Goal: Check status: Check status

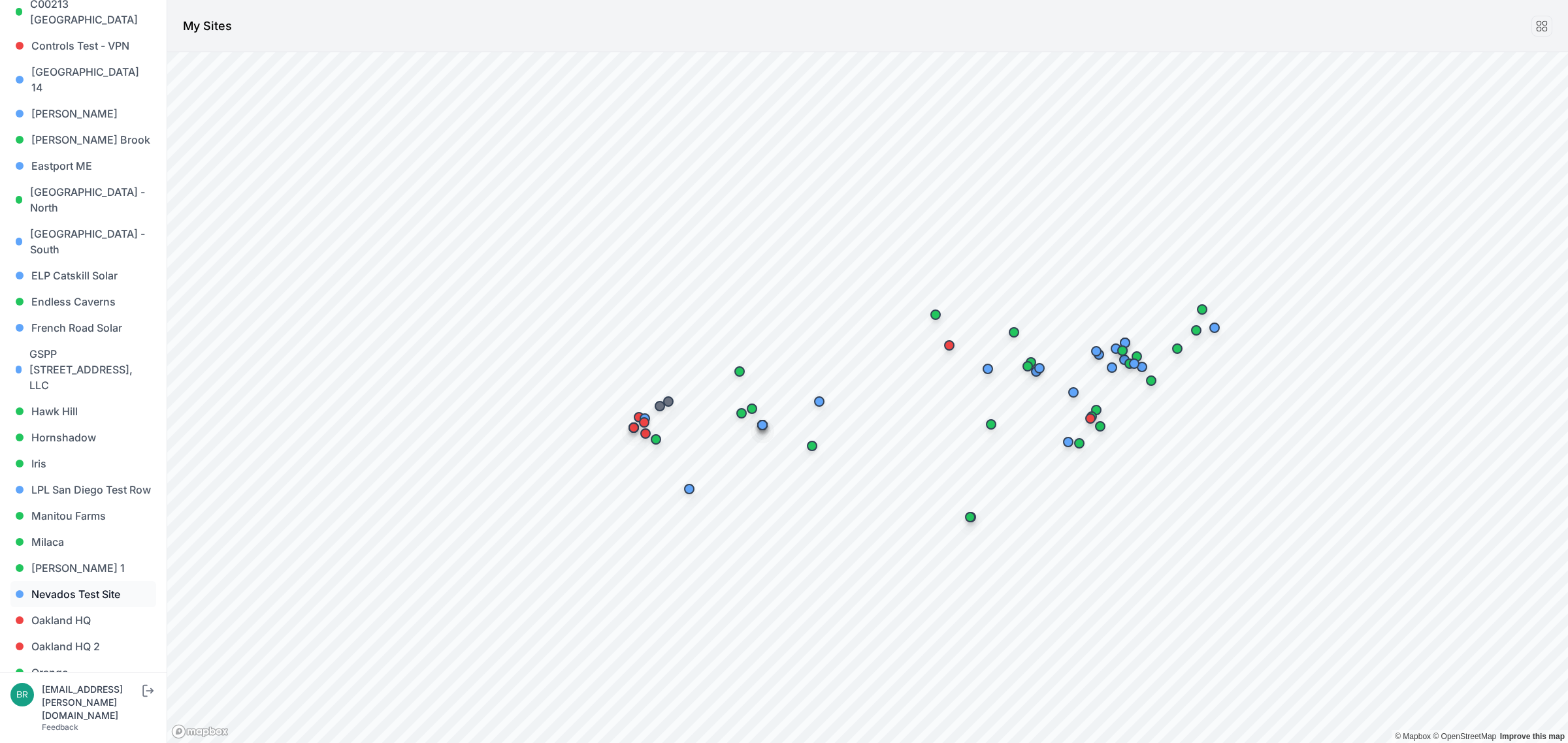
scroll to position [490, 0]
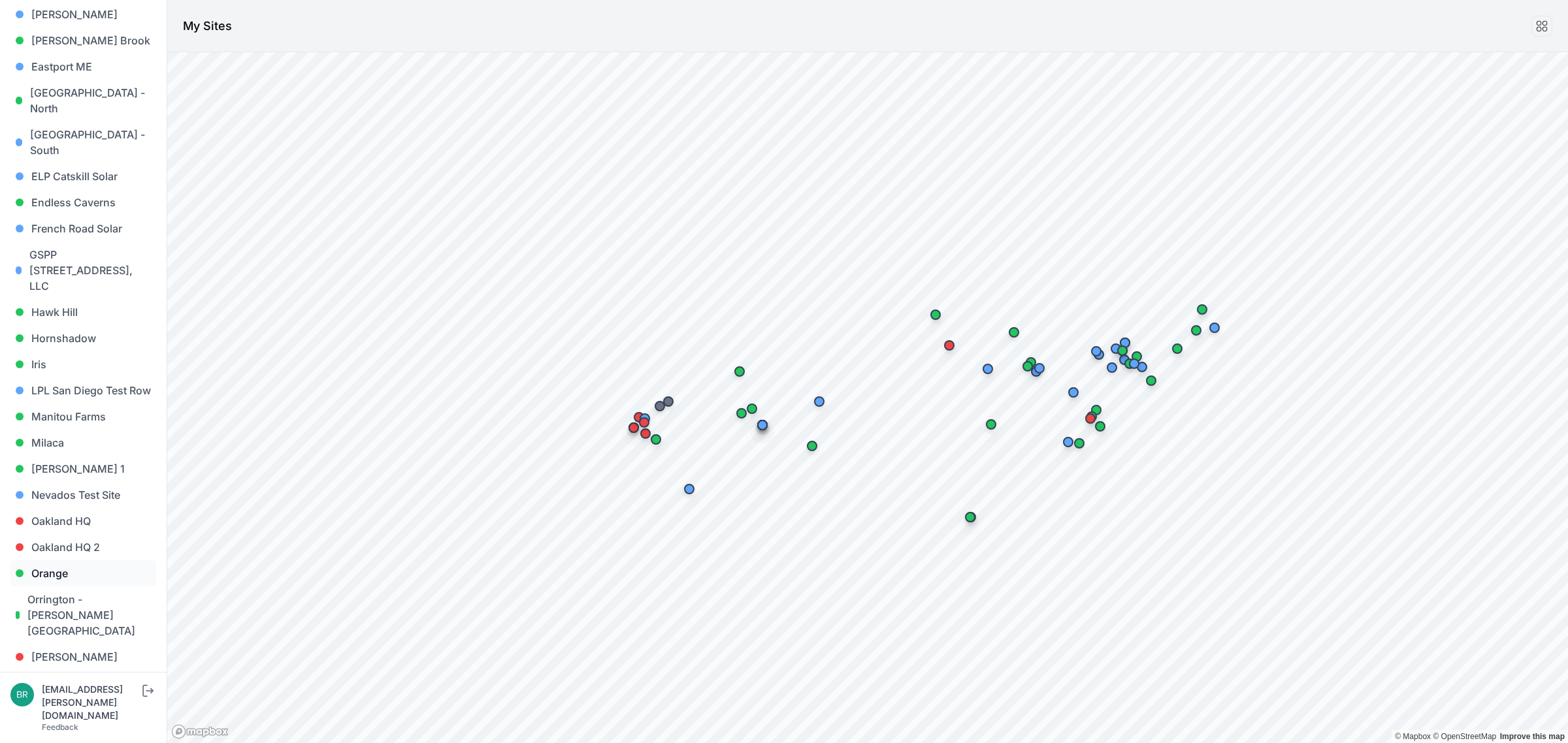
click at [88, 560] on link "Orange" at bounding box center [84, 573] width 146 height 26
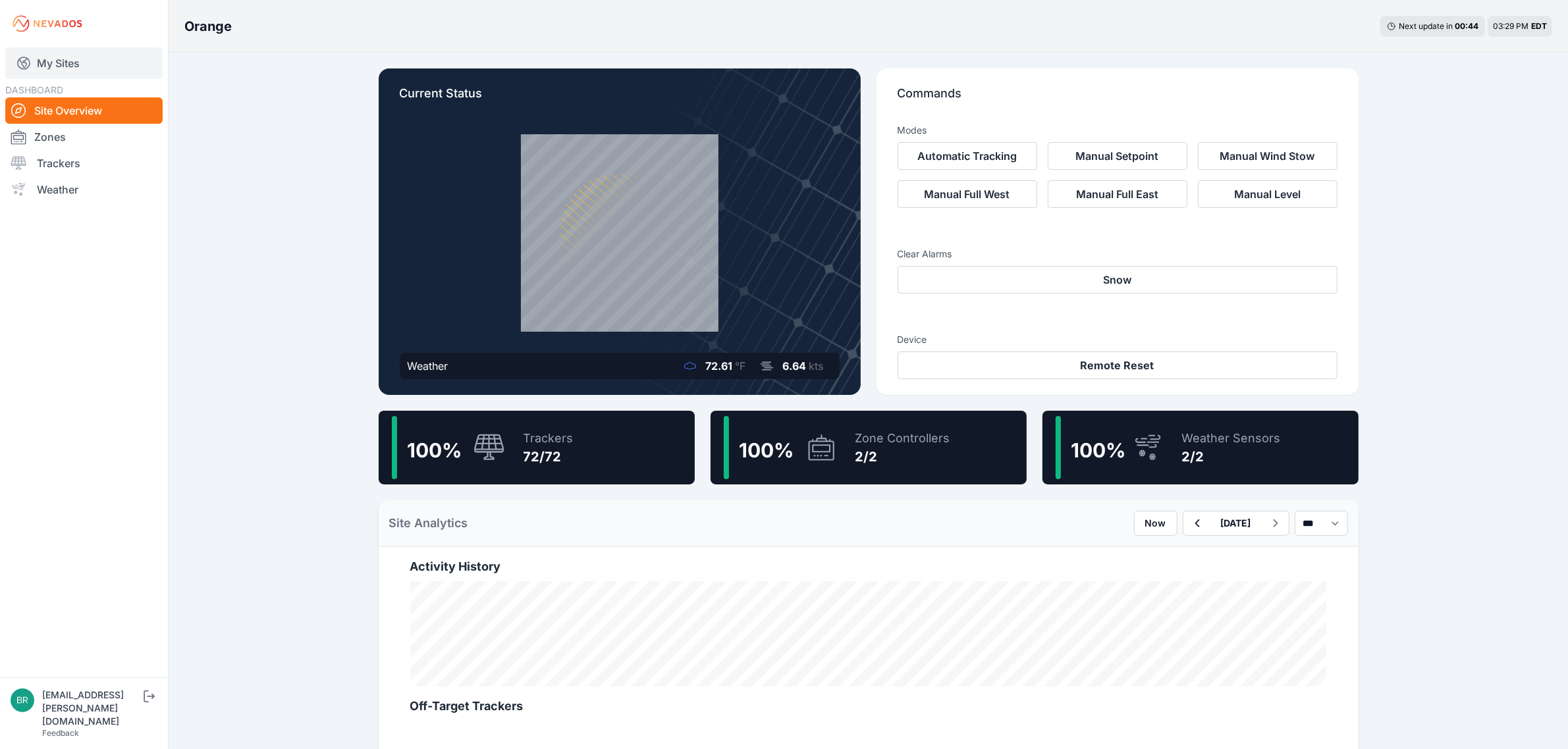
click at [99, 64] on link "My Sites" at bounding box center [84, 63] width 158 height 32
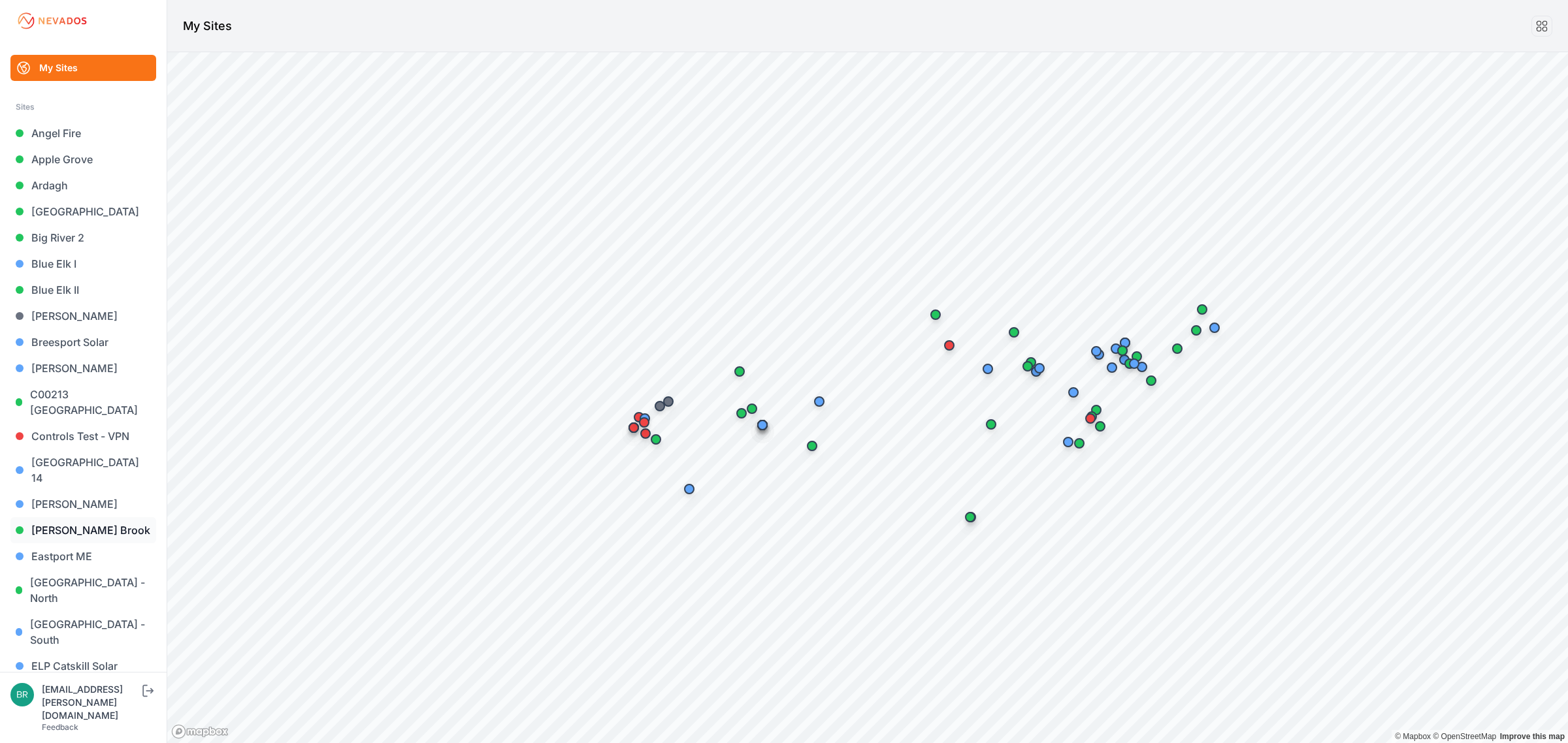
click at [83, 517] on link "[PERSON_NAME] Brook" at bounding box center [84, 530] width 146 height 26
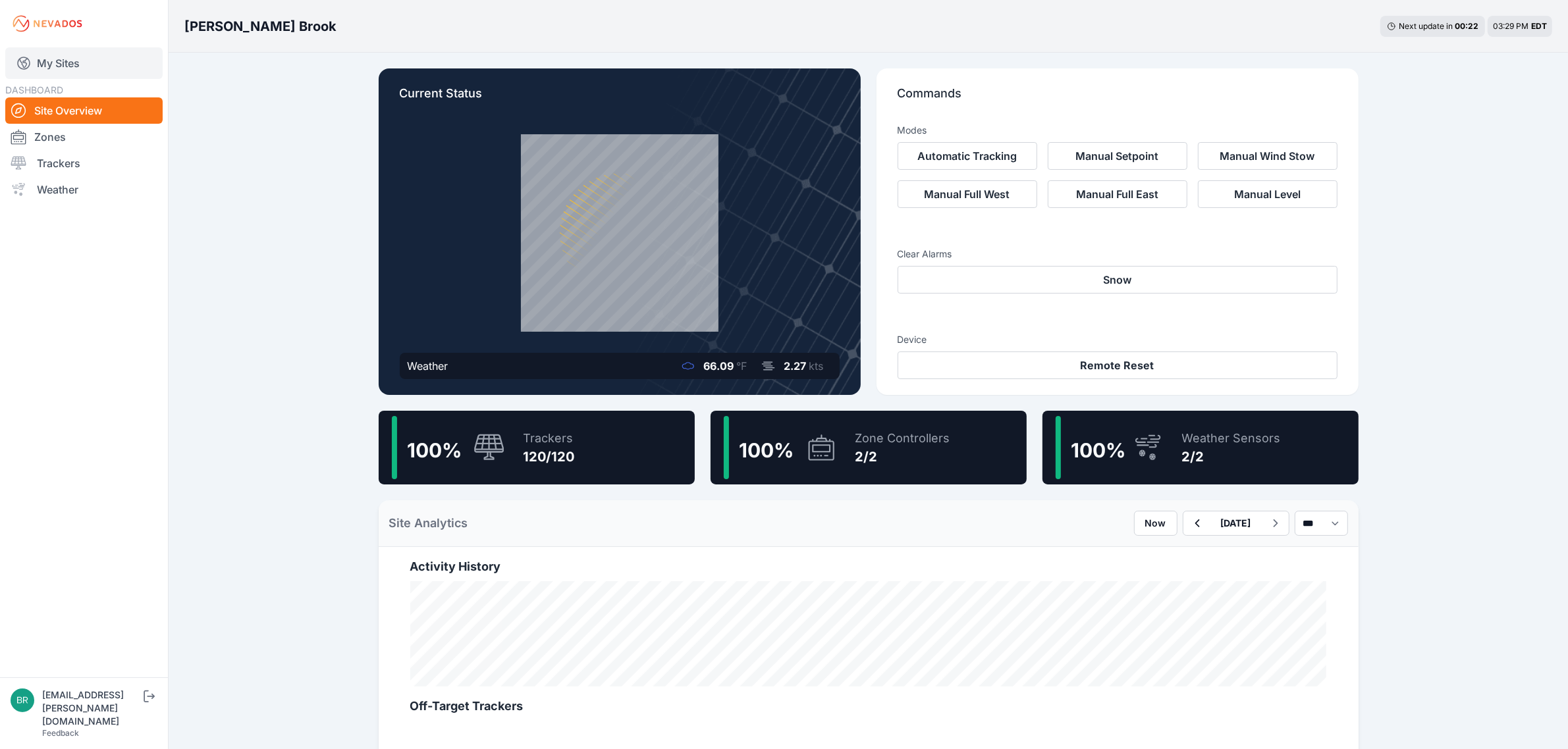
click at [87, 61] on link "My Sites" at bounding box center [84, 63] width 158 height 32
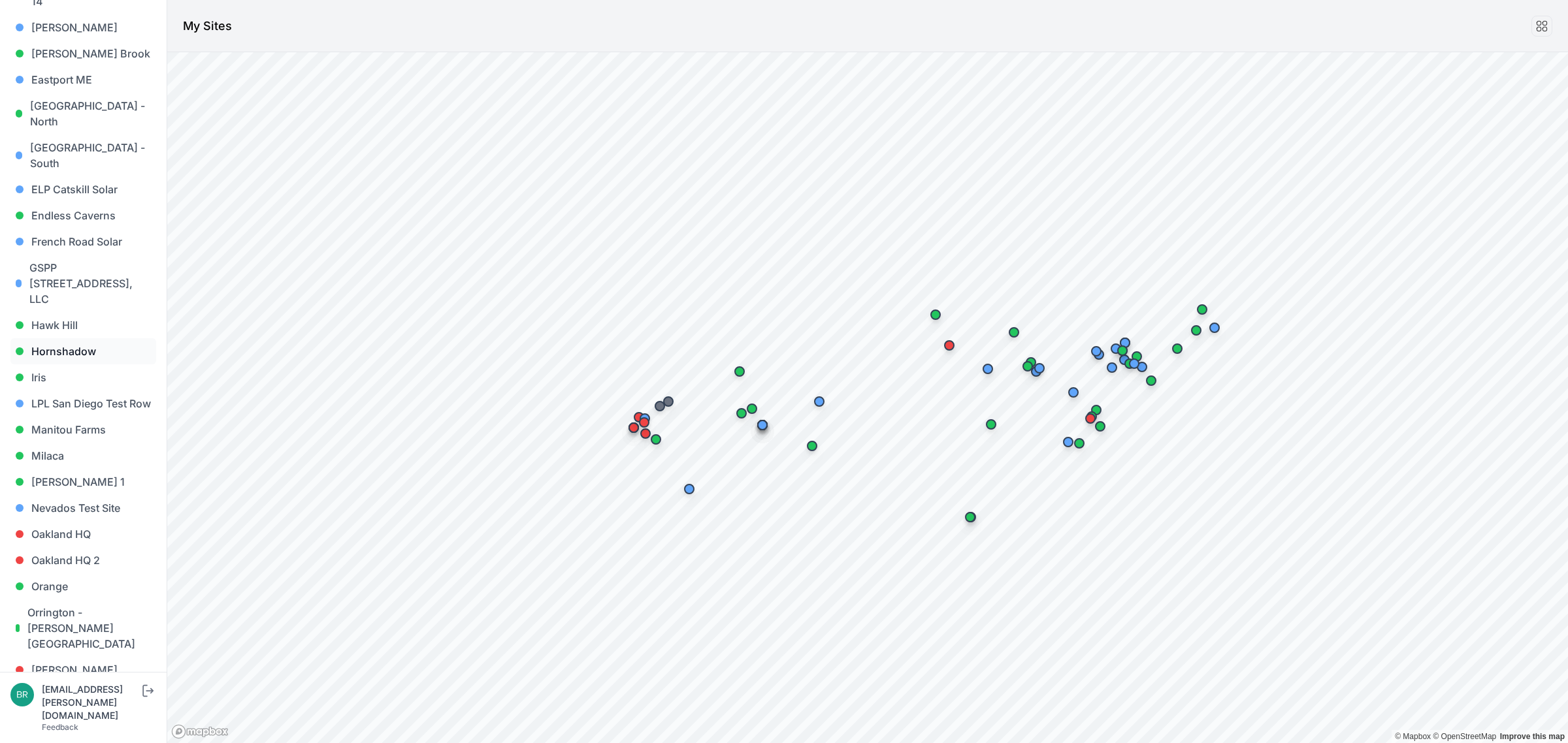
scroll to position [490, 0]
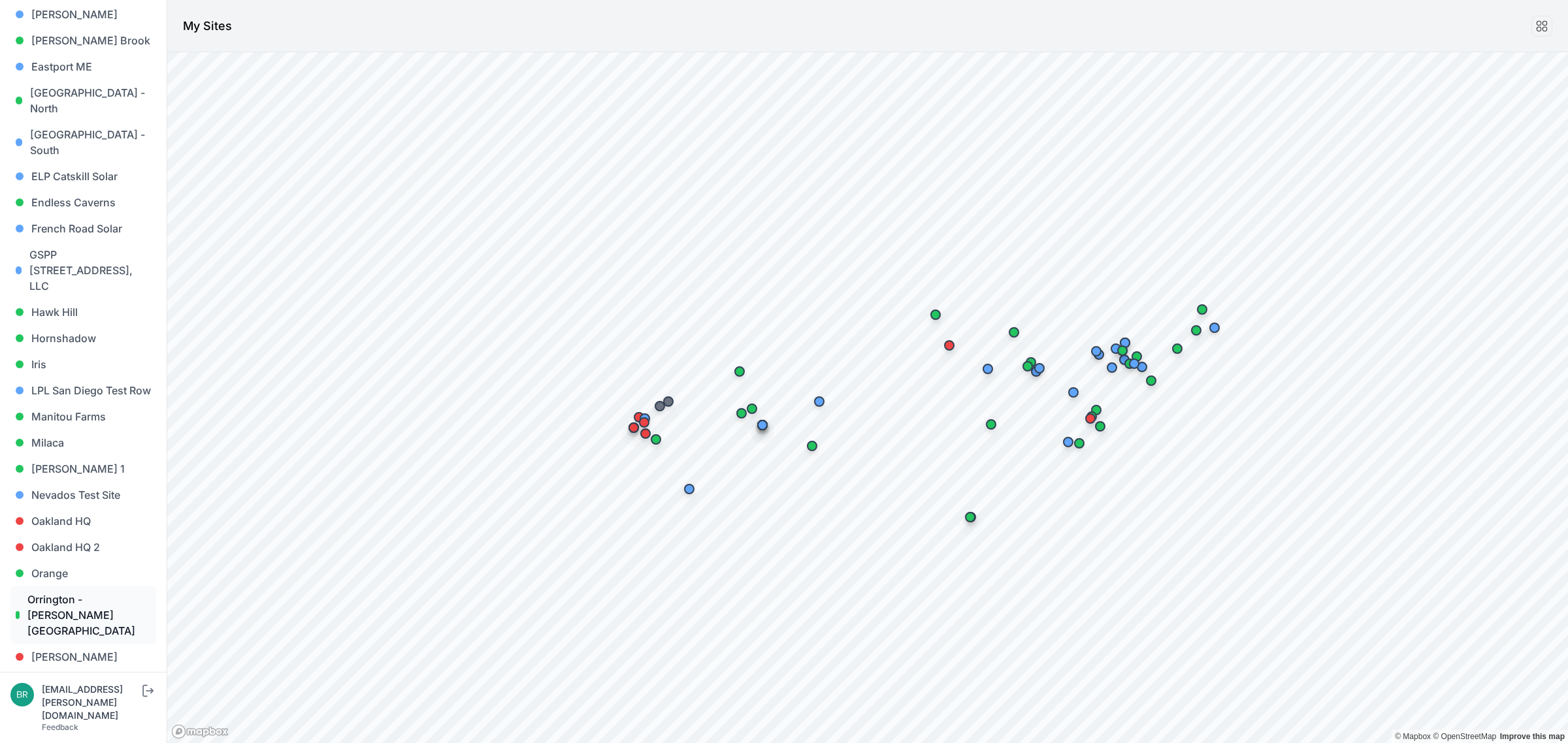
click at [73, 587] on link "Orrington - [PERSON_NAME][GEOGRAPHIC_DATA]" at bounding box center [84, 615] width 146 height 57
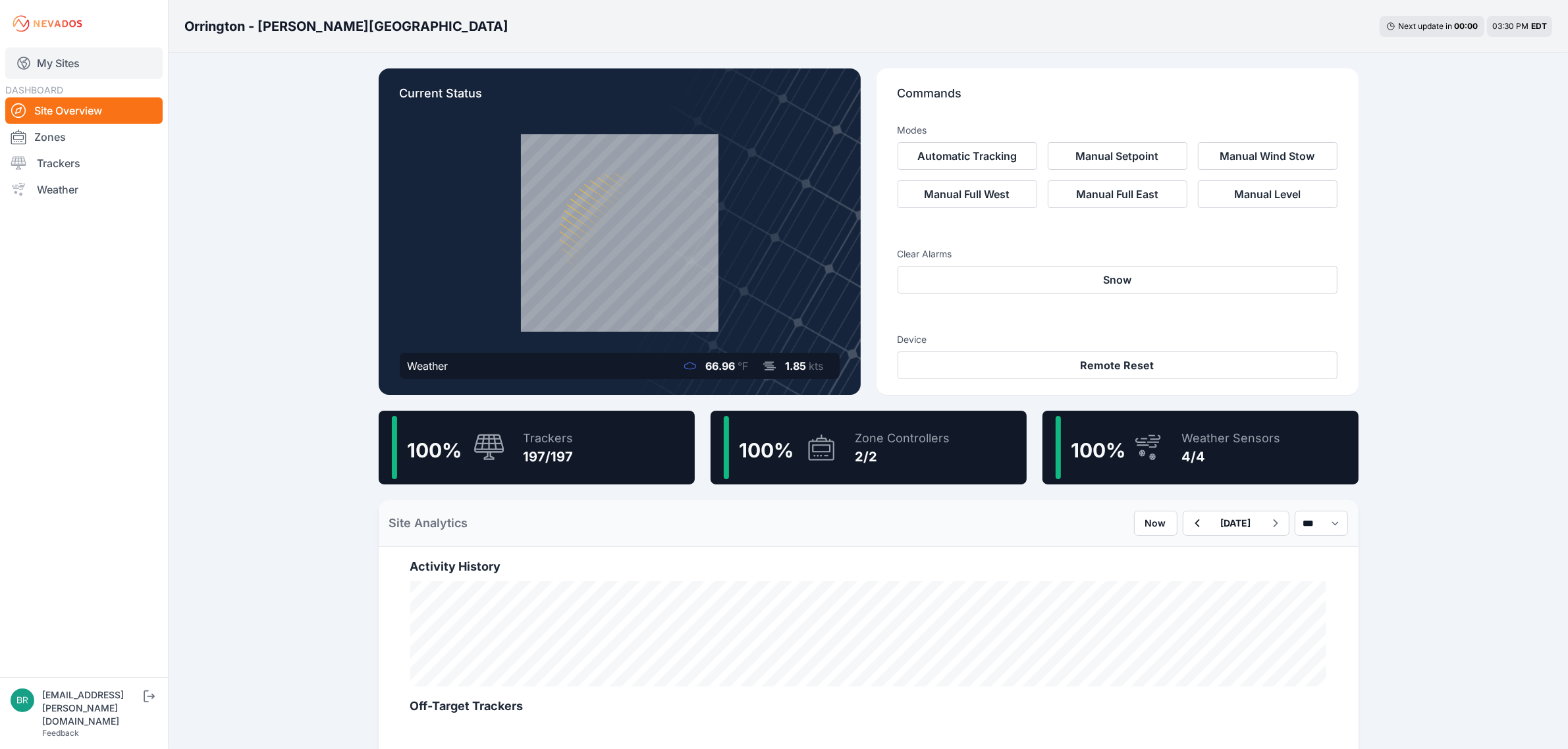
click at [104, 60] on link "My Sites" at bounding box center [84, 63] width 158 height 32
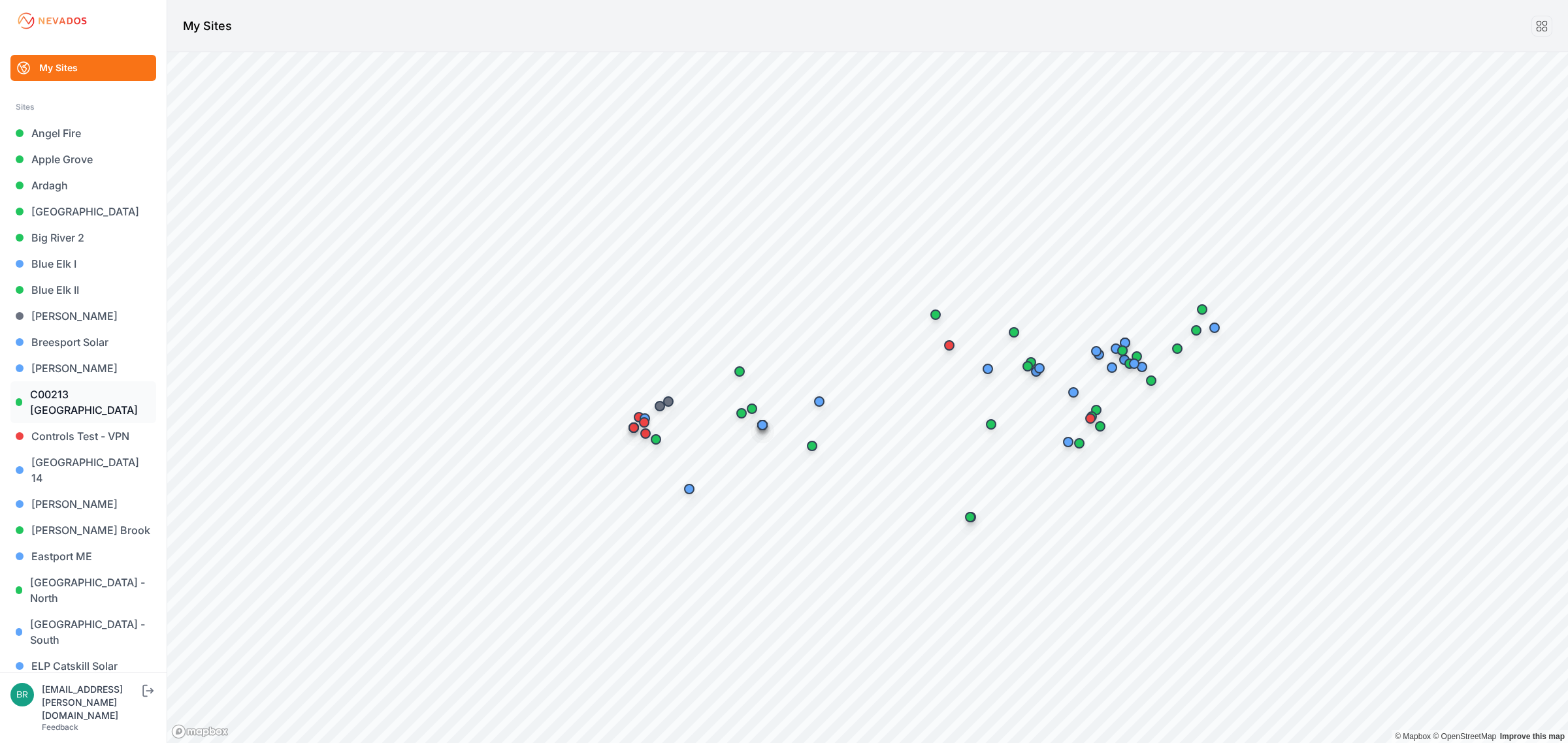
click at [86, 412] on link "C00213 [GEOGRAPHIC_DATA]" at bounding box center [84, 402] width 146 height 42
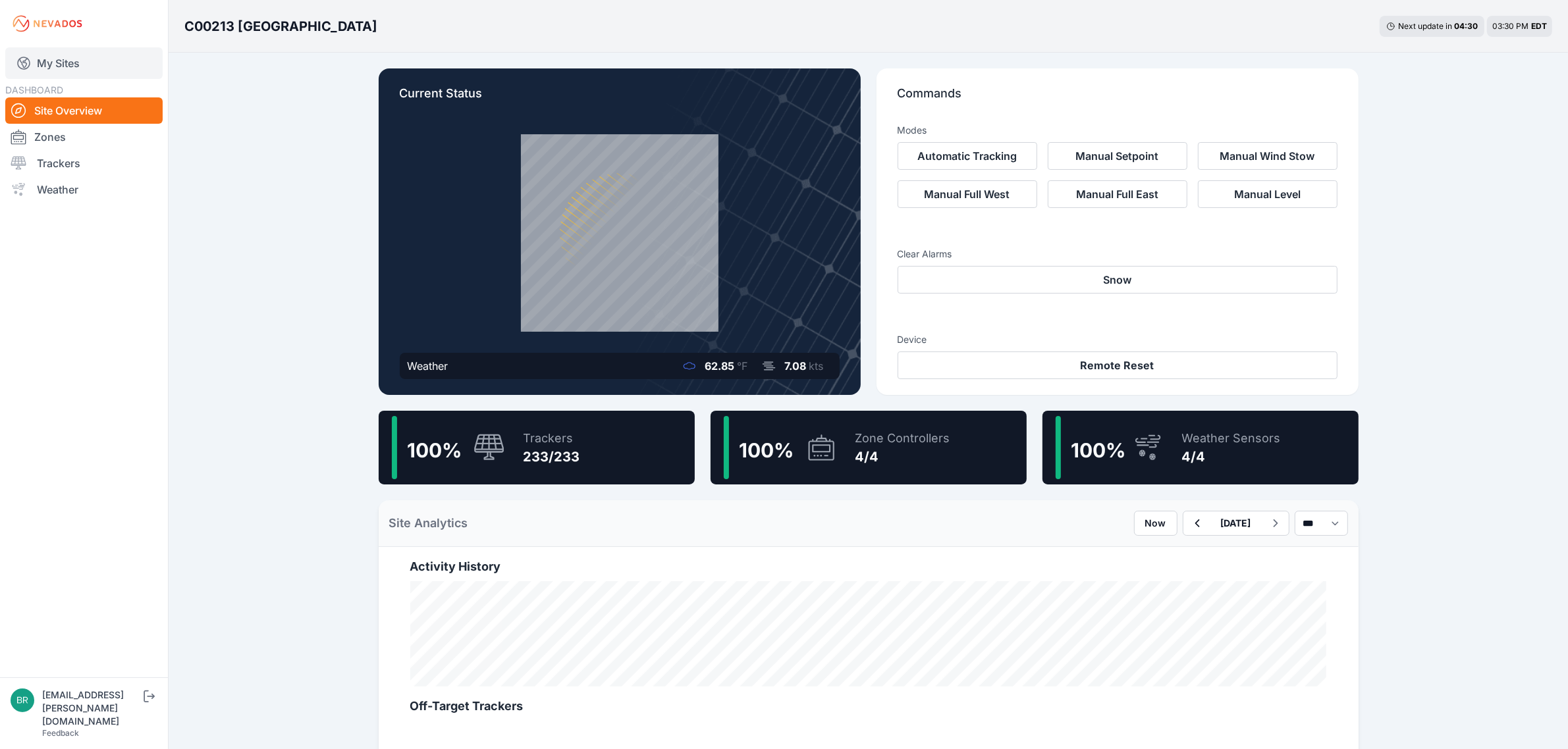
click at [79, 75] on link "My Sites" at bounding box center [84, 63] width 158 height 32
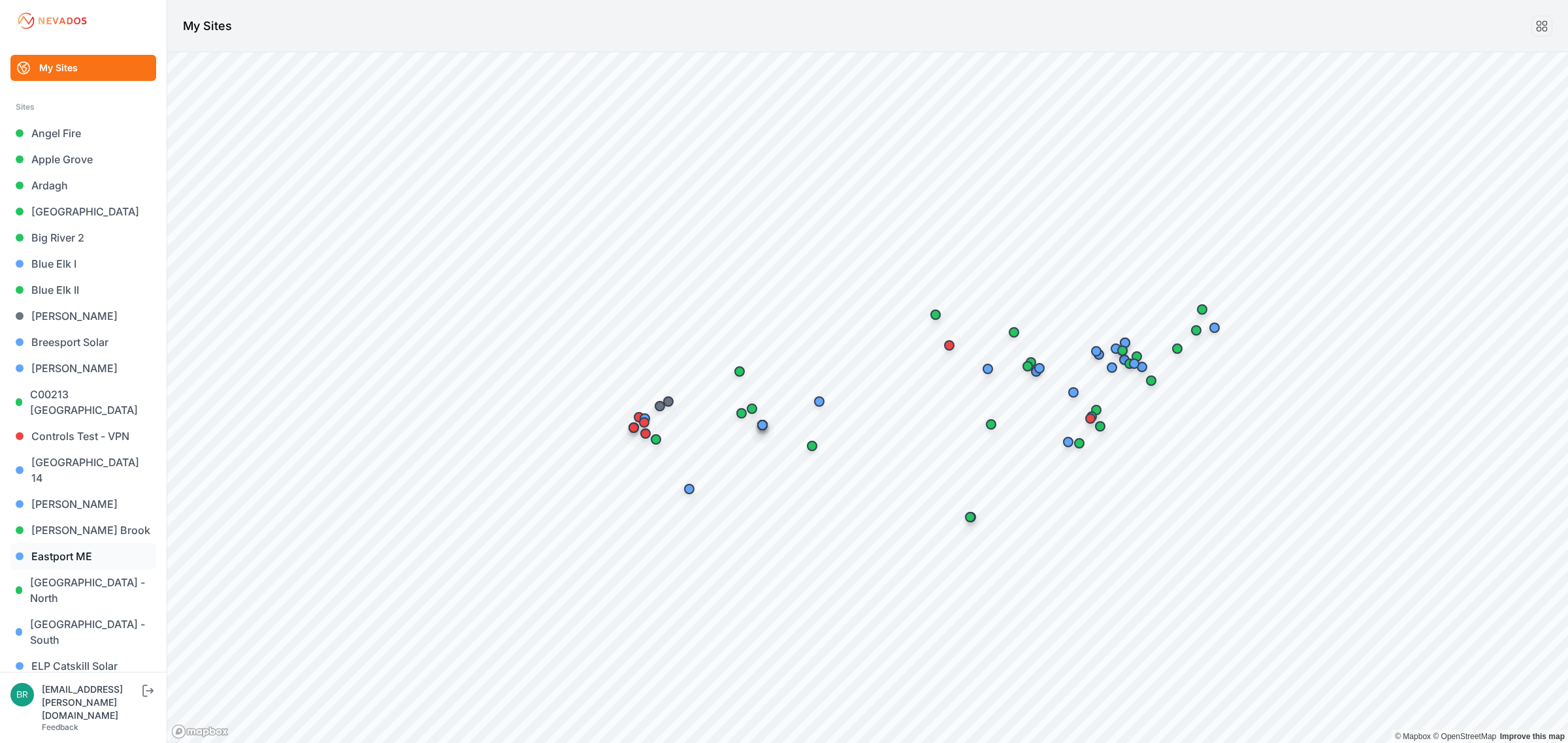
click at [101, 544] on link "Eastport ME" at bounding box center [84, 556] width 146 height 26
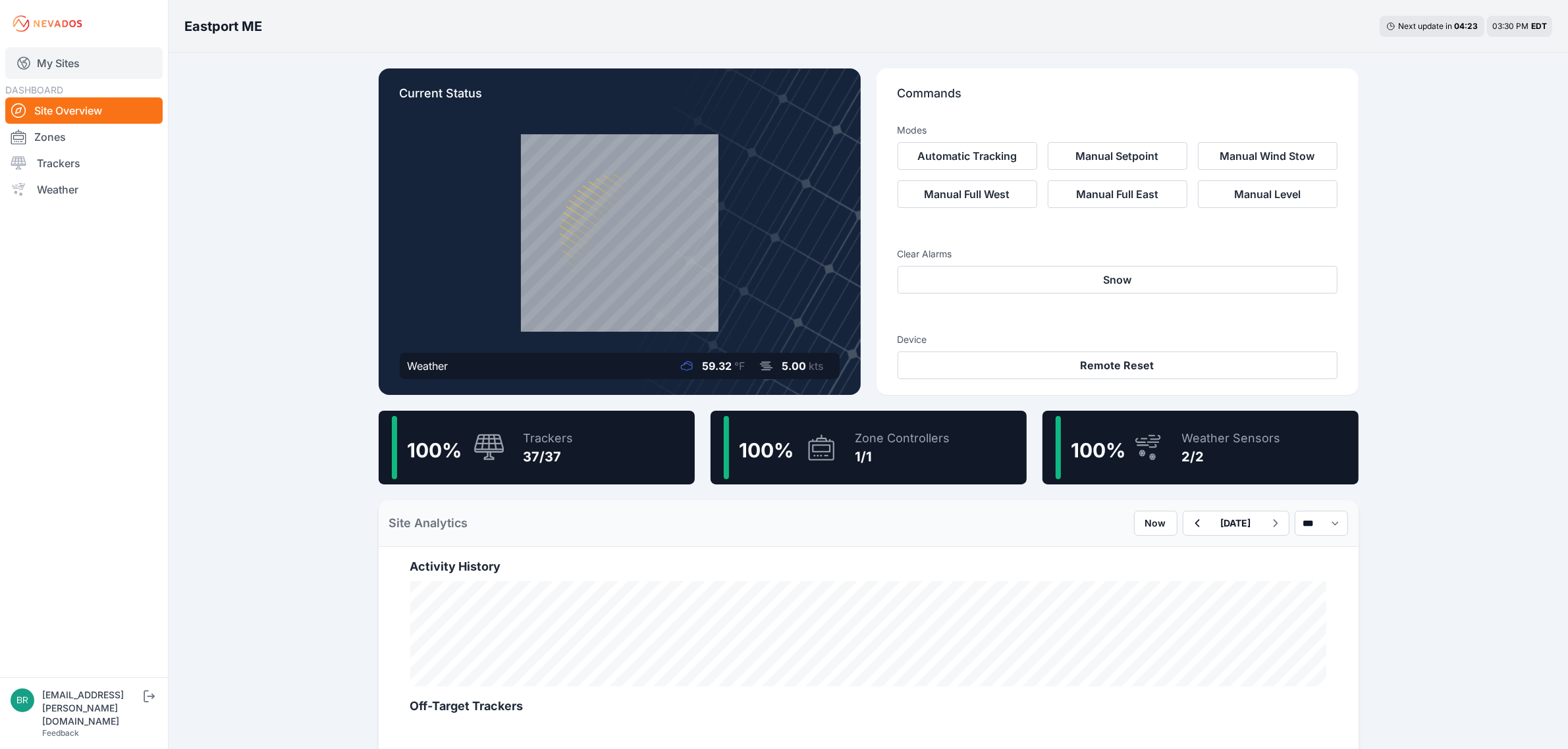
click at [89, 63] on link "My Sites" at bounding box center [84, 63] width 158 height 32
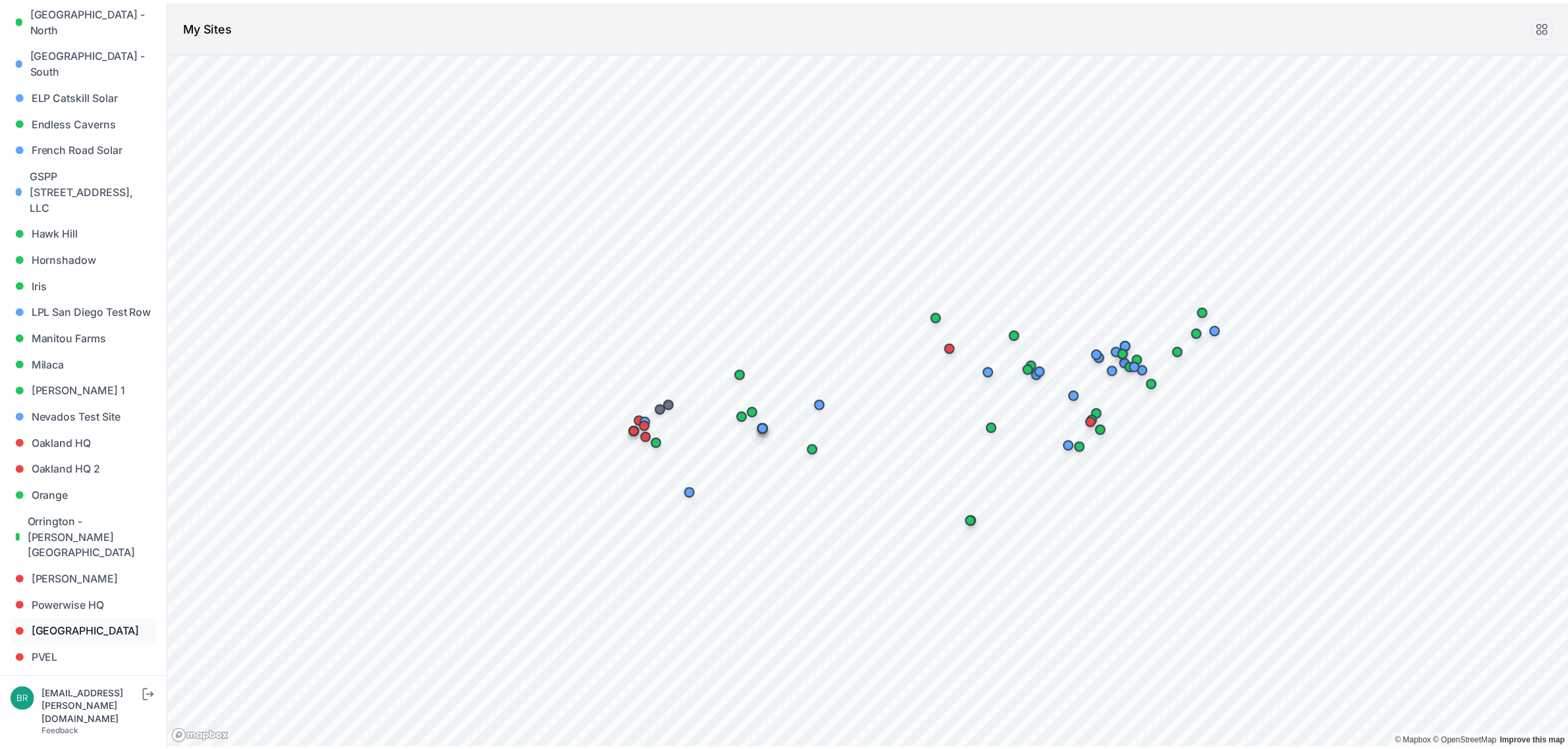
scroll to position [1122, 0]
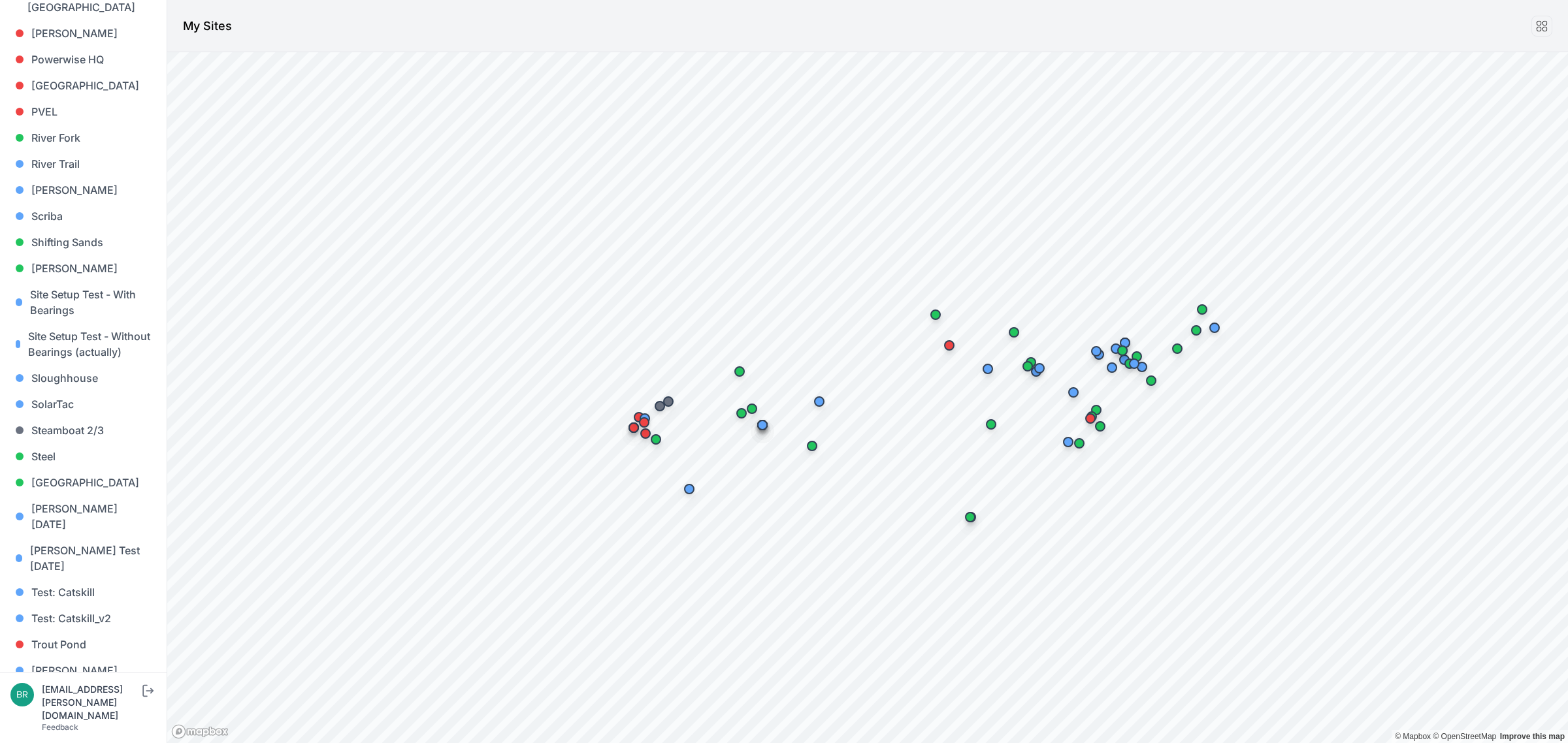
click at [46, 710] on link "[PERSON_NAME] [PERSON_NAME]" at bounding box center [84, 731] width 146 height 42
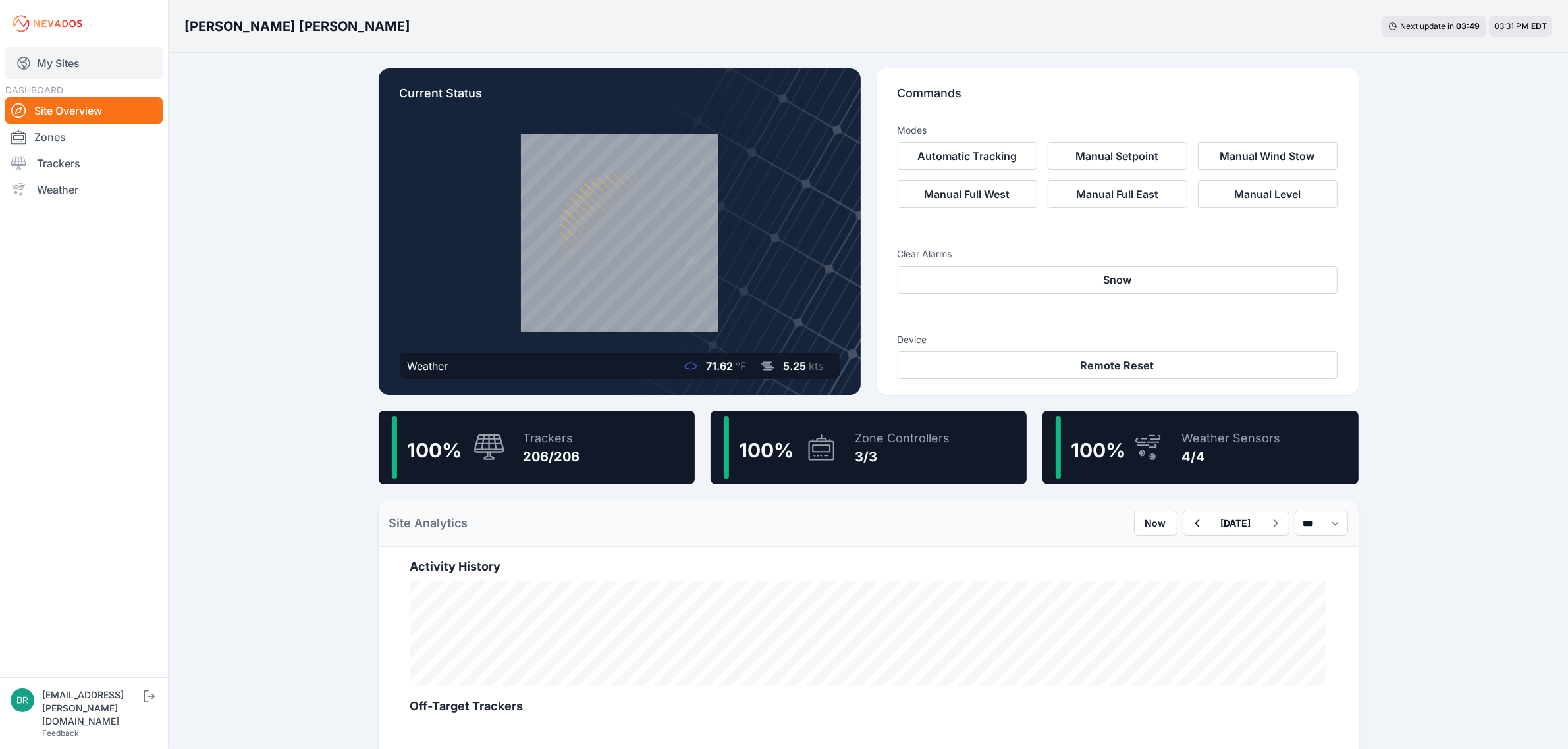
drag, startPoint x: 105, startPoint y: 63, endPoint x: 98, endPoint y: 71, distance: 10.6
click at [105, 63] on link "My Sites" at bounding box center [84, 63] width 158 height 32
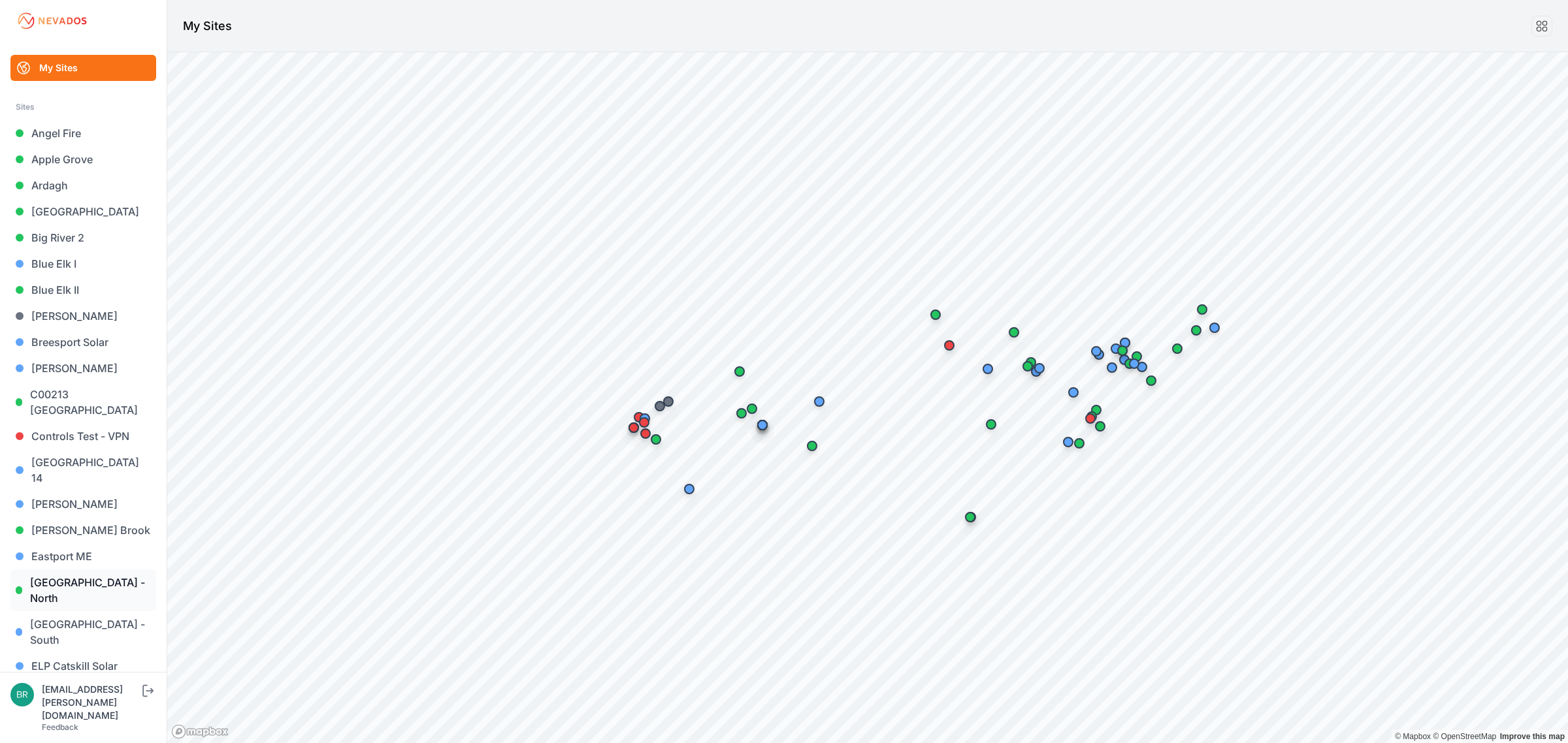
click at [92, 569] on link "[GEOGRAPHIC_DATA] - North" at bounding box center [84, 590] width 146 height 42
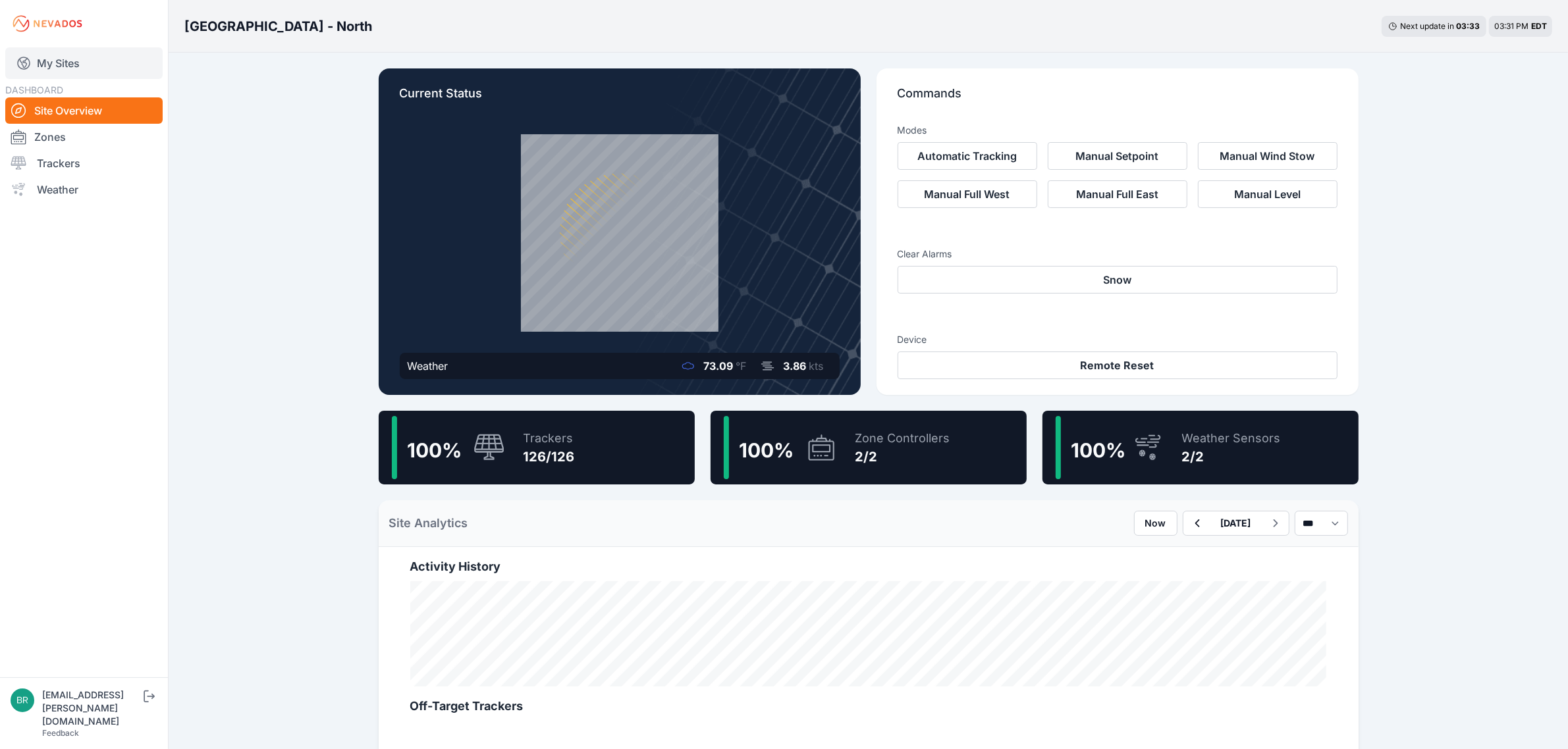
click at [122, 75] on link "My Sites" at bounding box center [84, 63] width 158 height 32
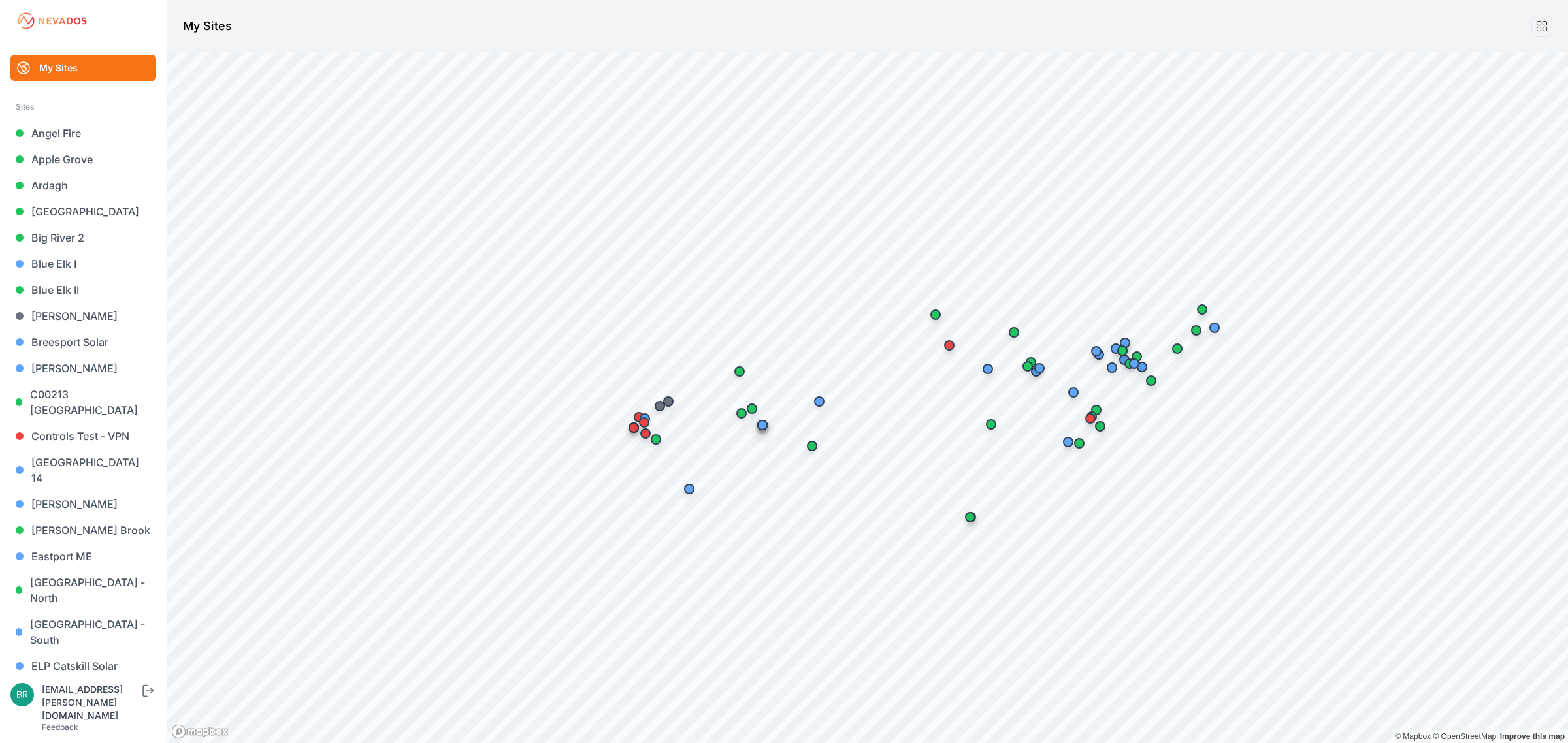
scroll to position [408, 0]
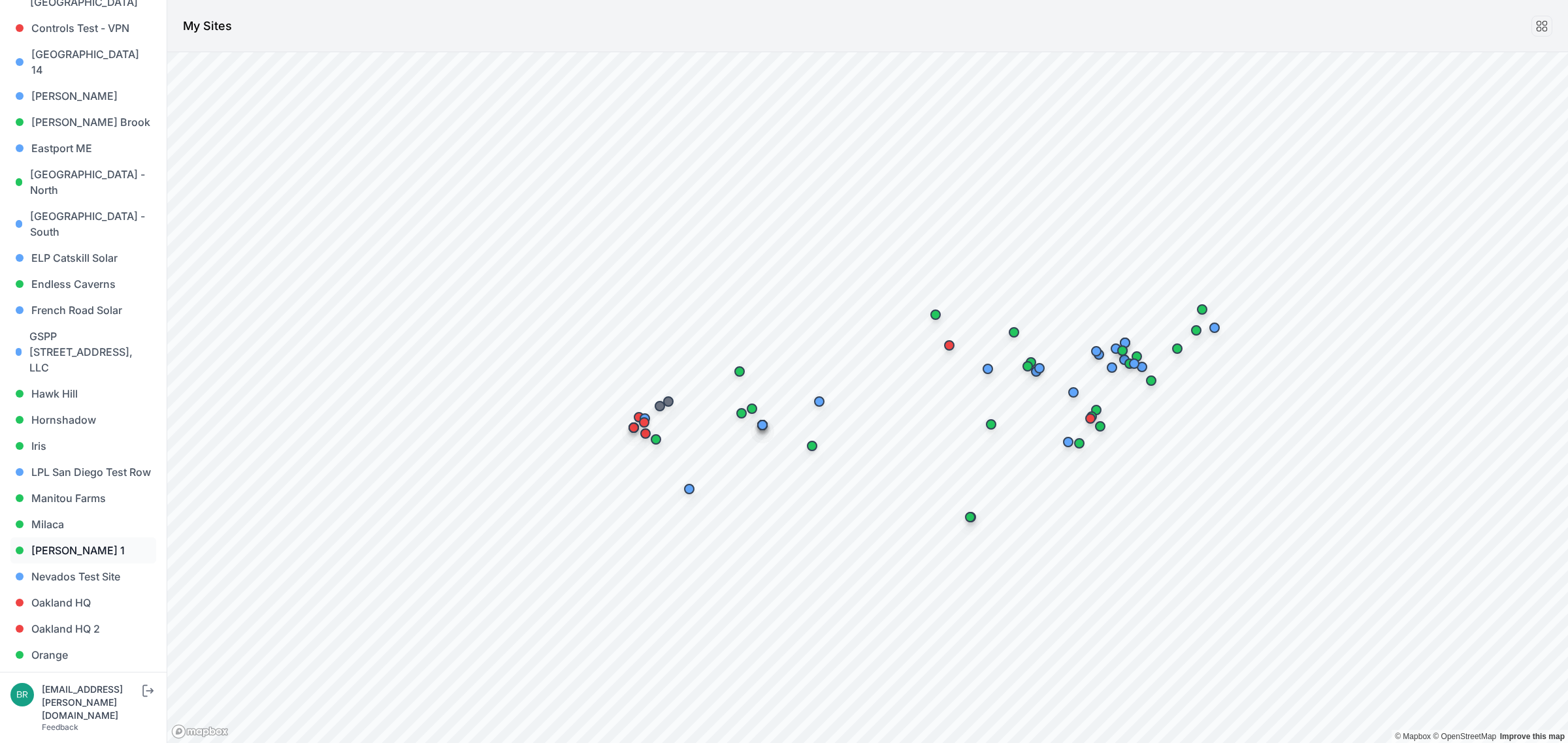
click at [82, 538] on link "[PERSON_NAME] 1" at bounding box center [84, 550] width 146 height 26
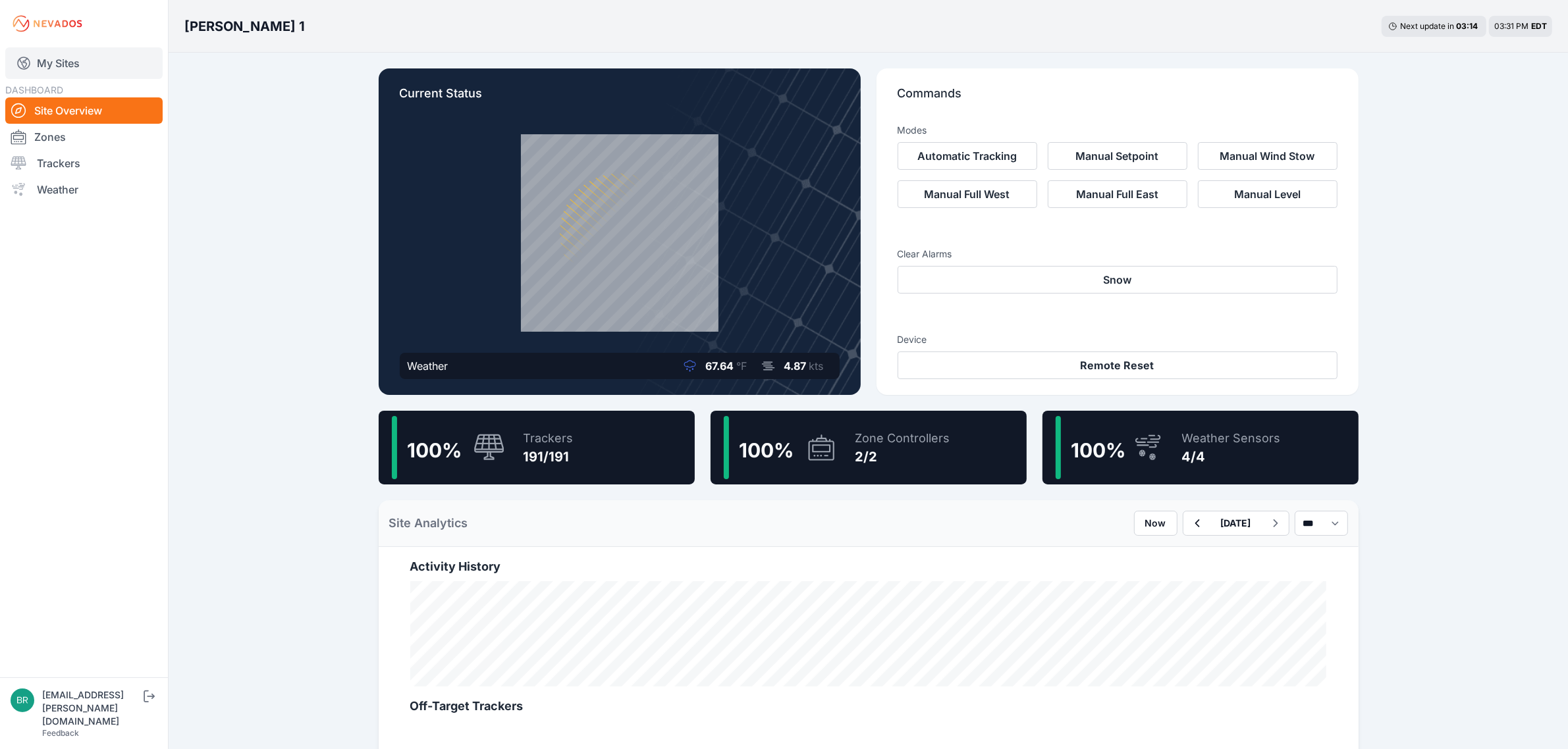
click at [102, 61] on link "My Sites" at bounding box center [84, 63] width 158 height 32
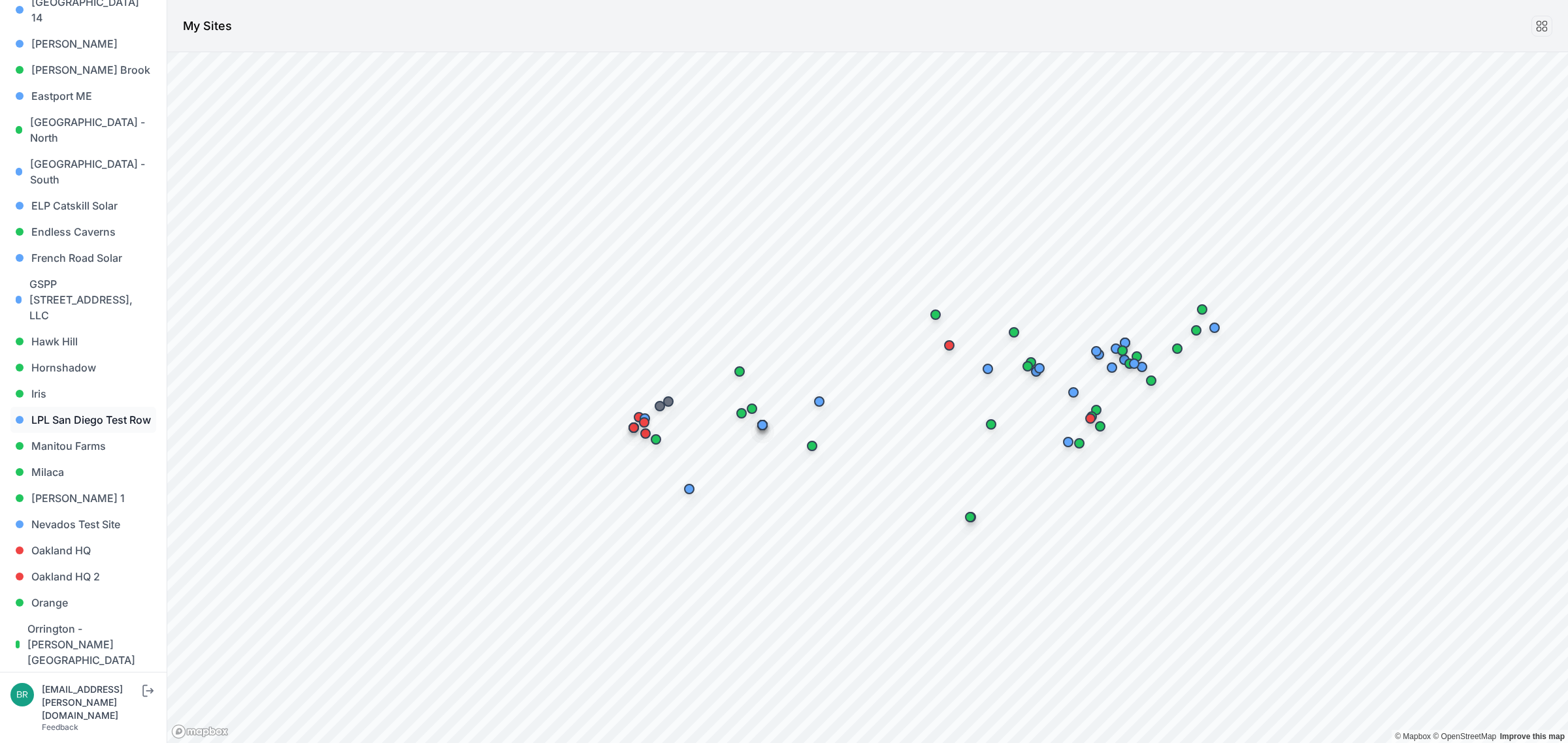
scroll to position [490, 0]
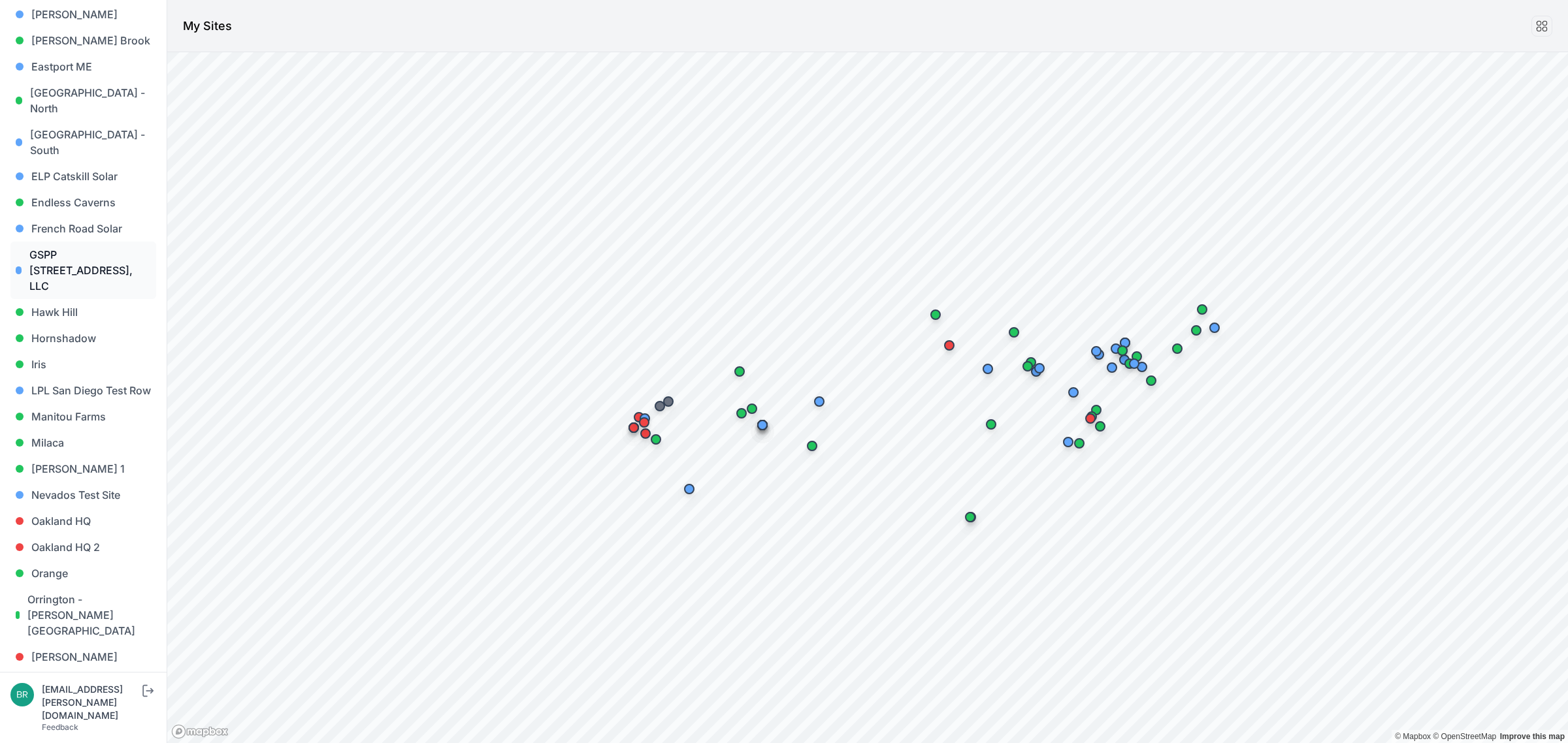
click at [74, 247] on link "GSPP [STREET_ADDRESS], LLC" at bounding box center [84, 270] width 146 height 57
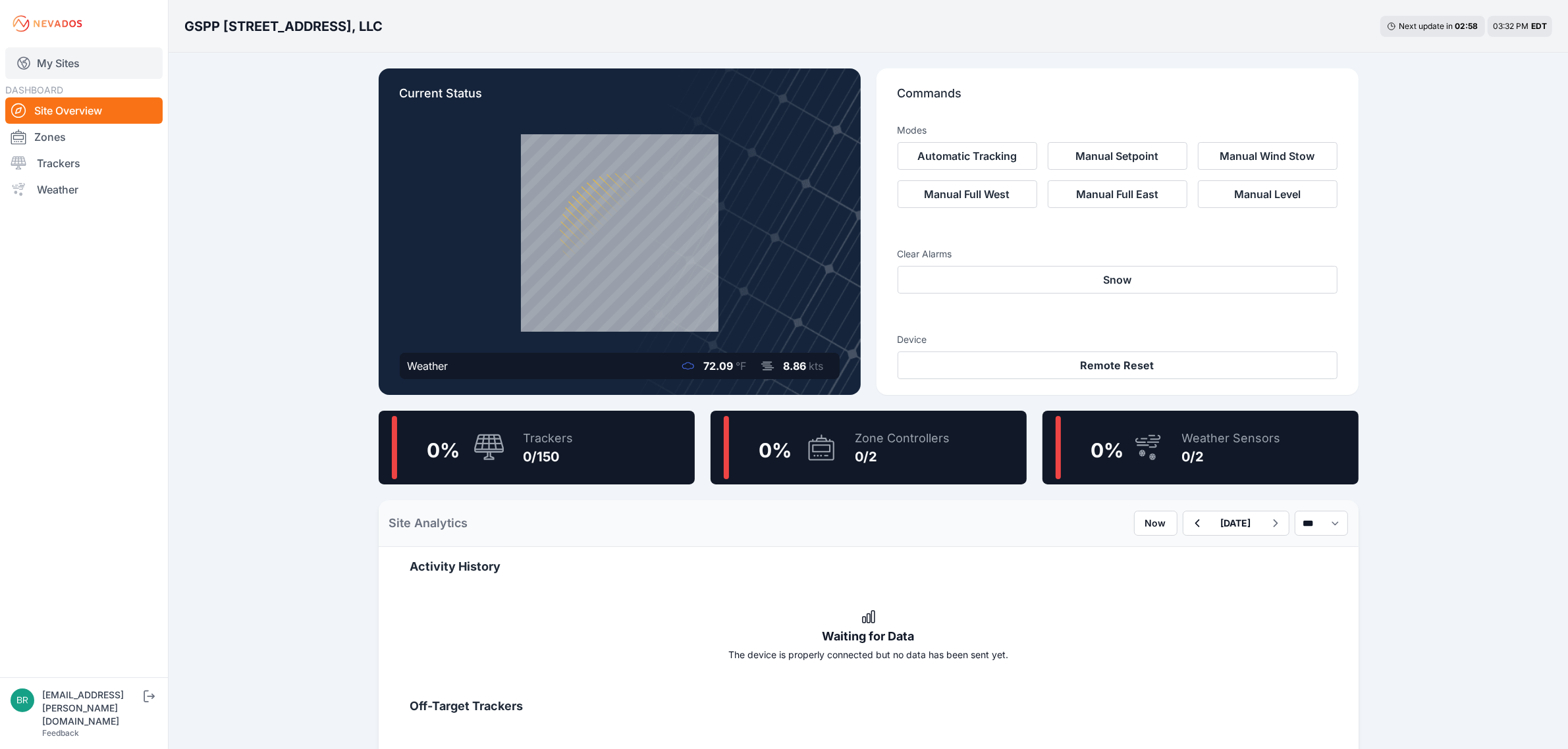
click at [100, 56] on link "My Sites" at bounding box center [84, 63] width 158 height 32
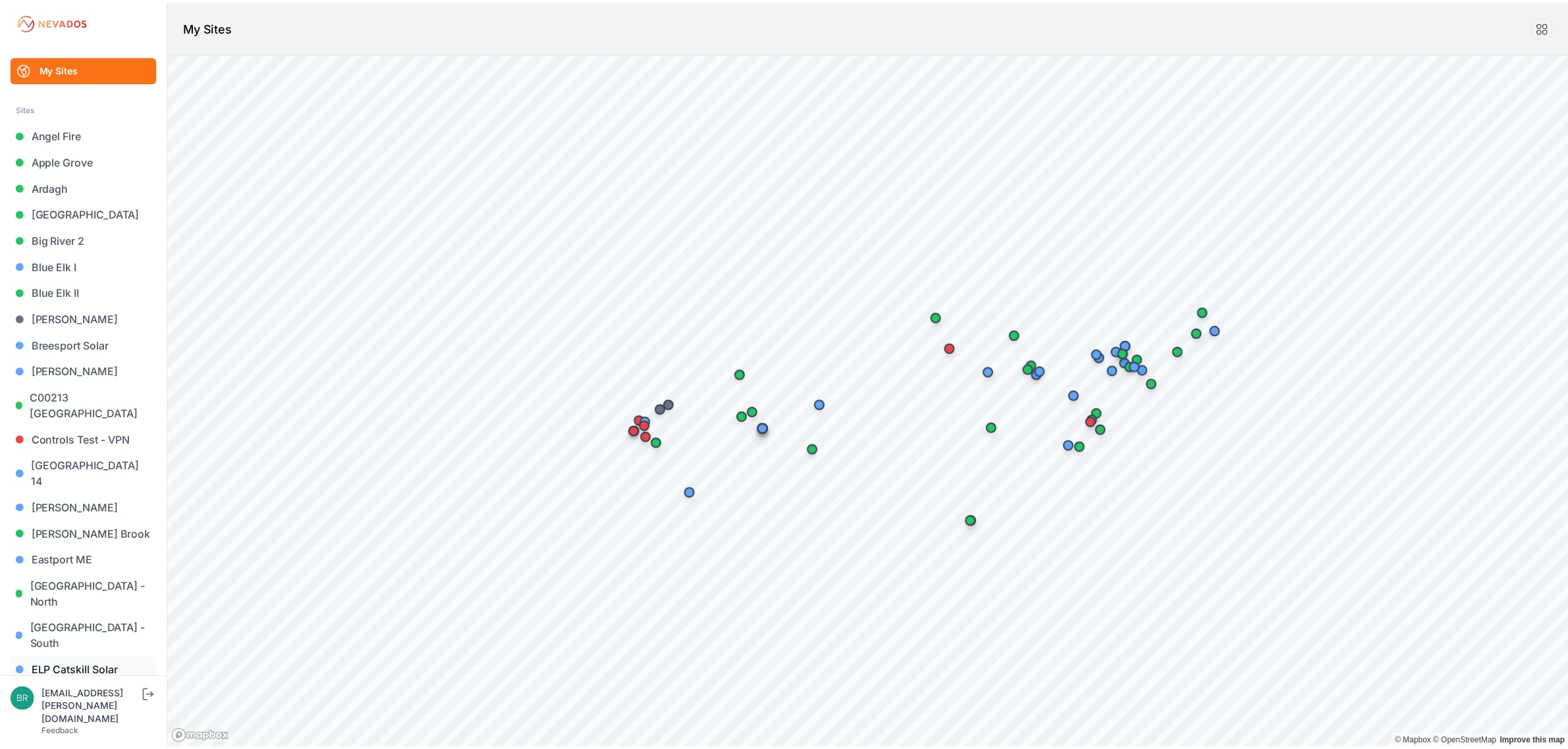
scroll to position [247, 0]
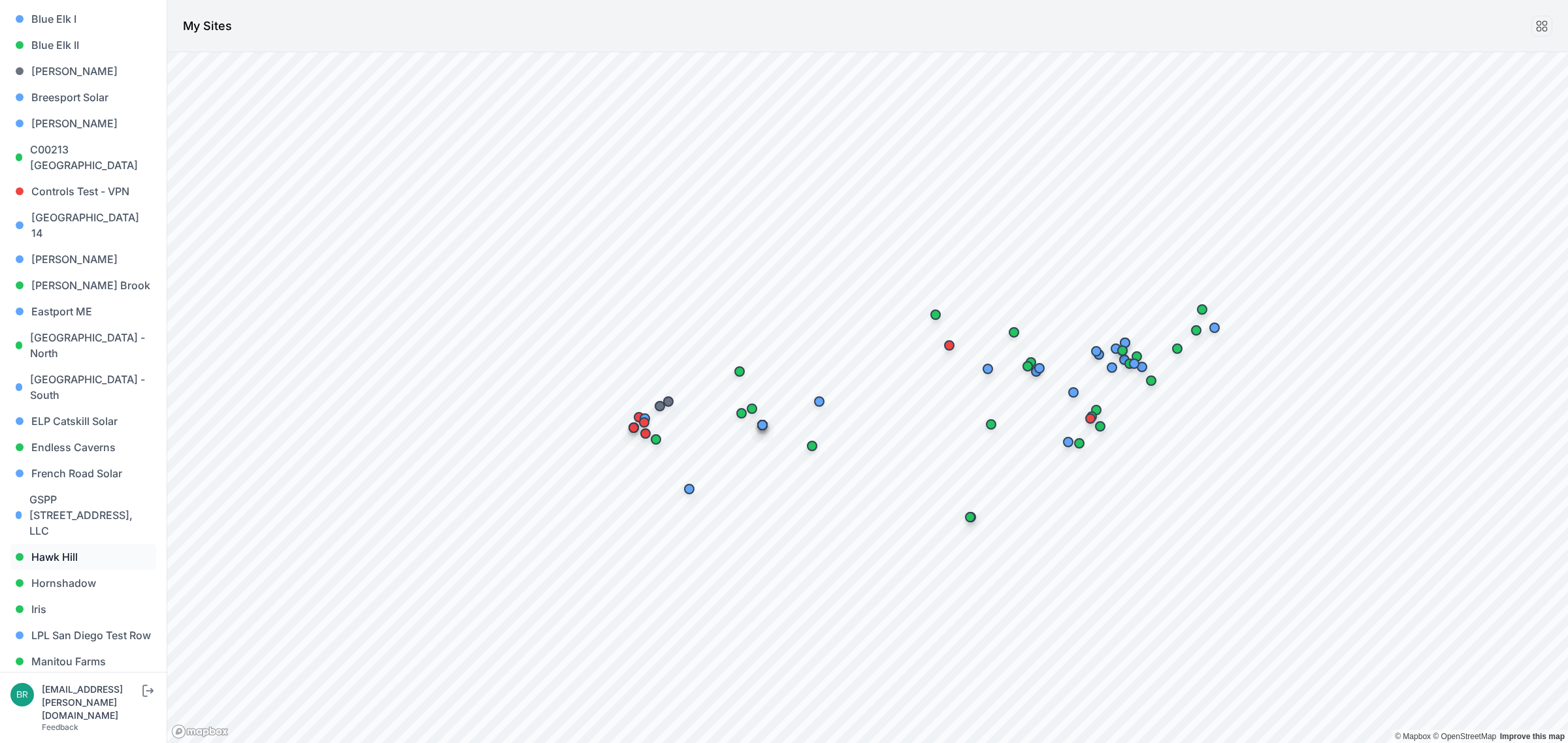
click at [85, 544] on link "Hawk Hill" at bounding box center [84, 557] width 146 height 26
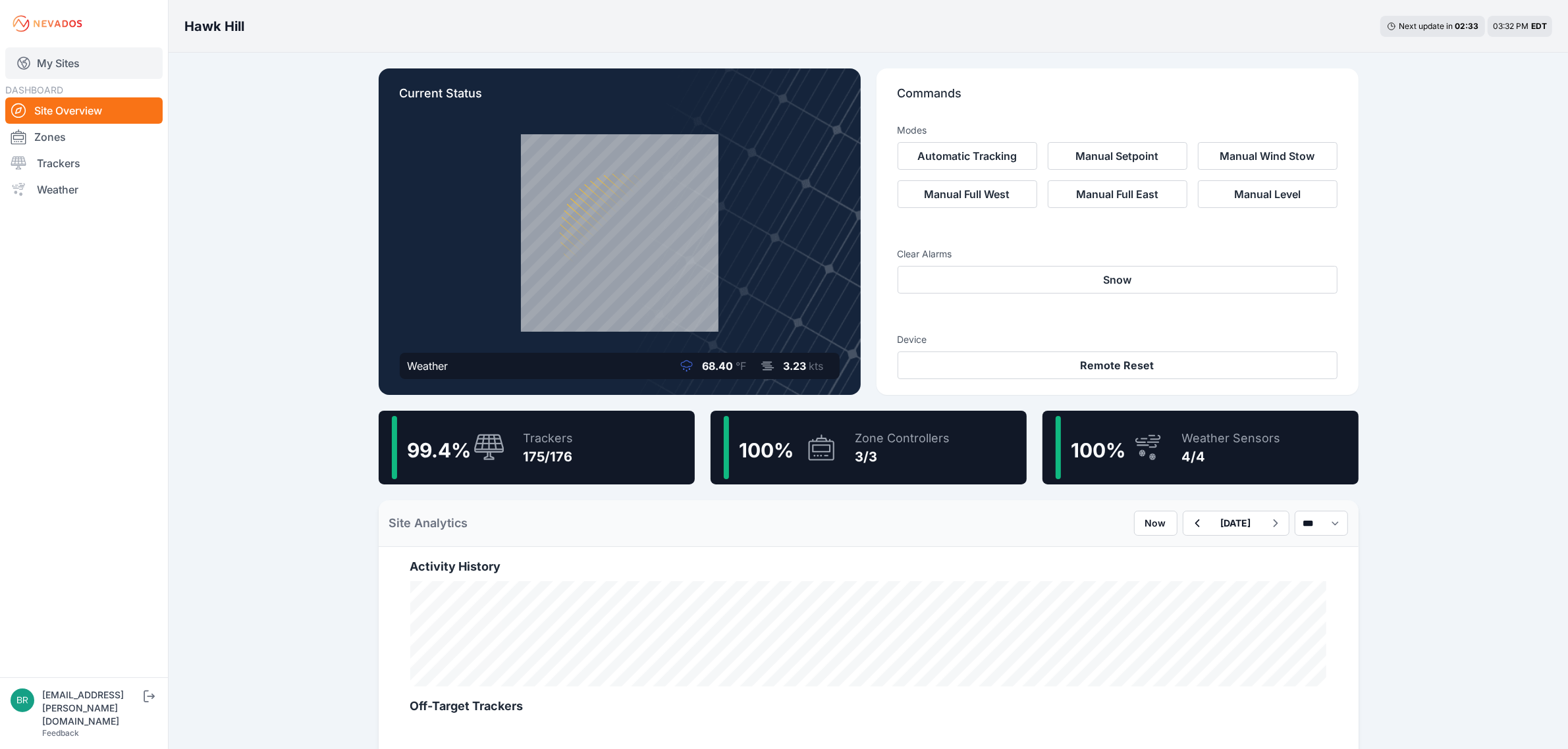
click at [87, 54] on link "My Sites" at bounding box center [84, 63] width 158 height 32
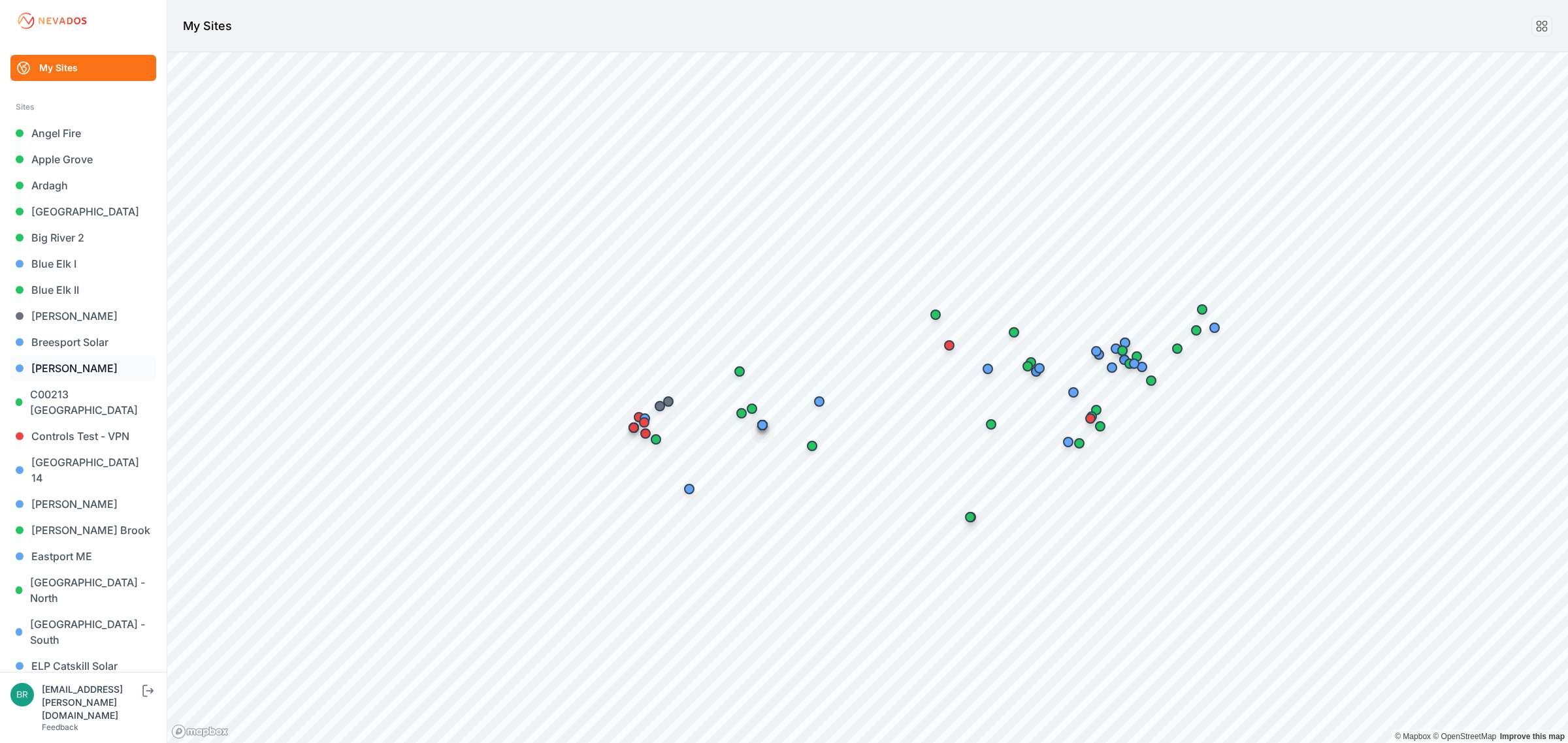
click at [62, 368] on link "[PERSON_NAME]" at bounding box center [84, 368] width 146 height 26
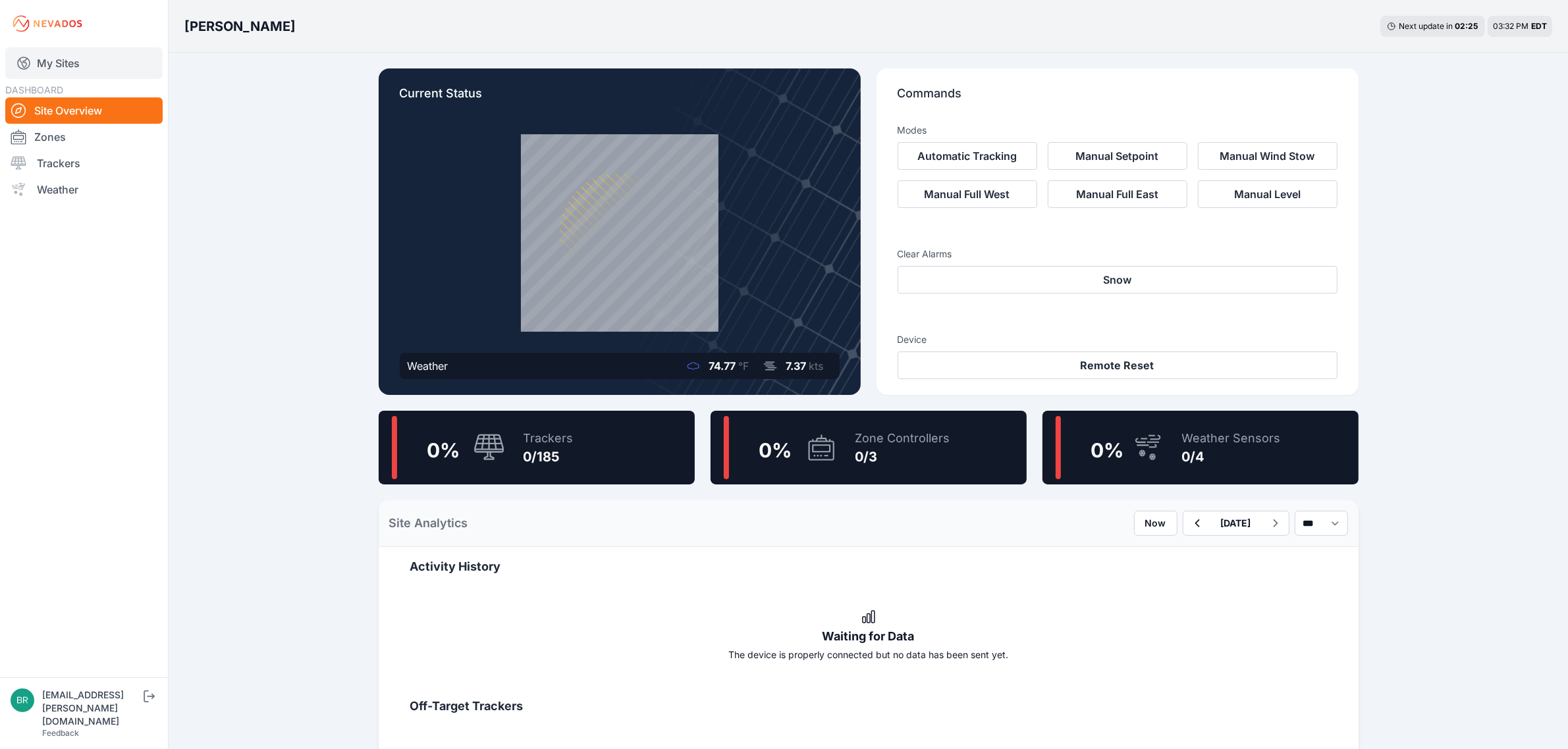
click at [74, 58] on link "My Sites" at bounding box center [84, 63] width 158 height 32
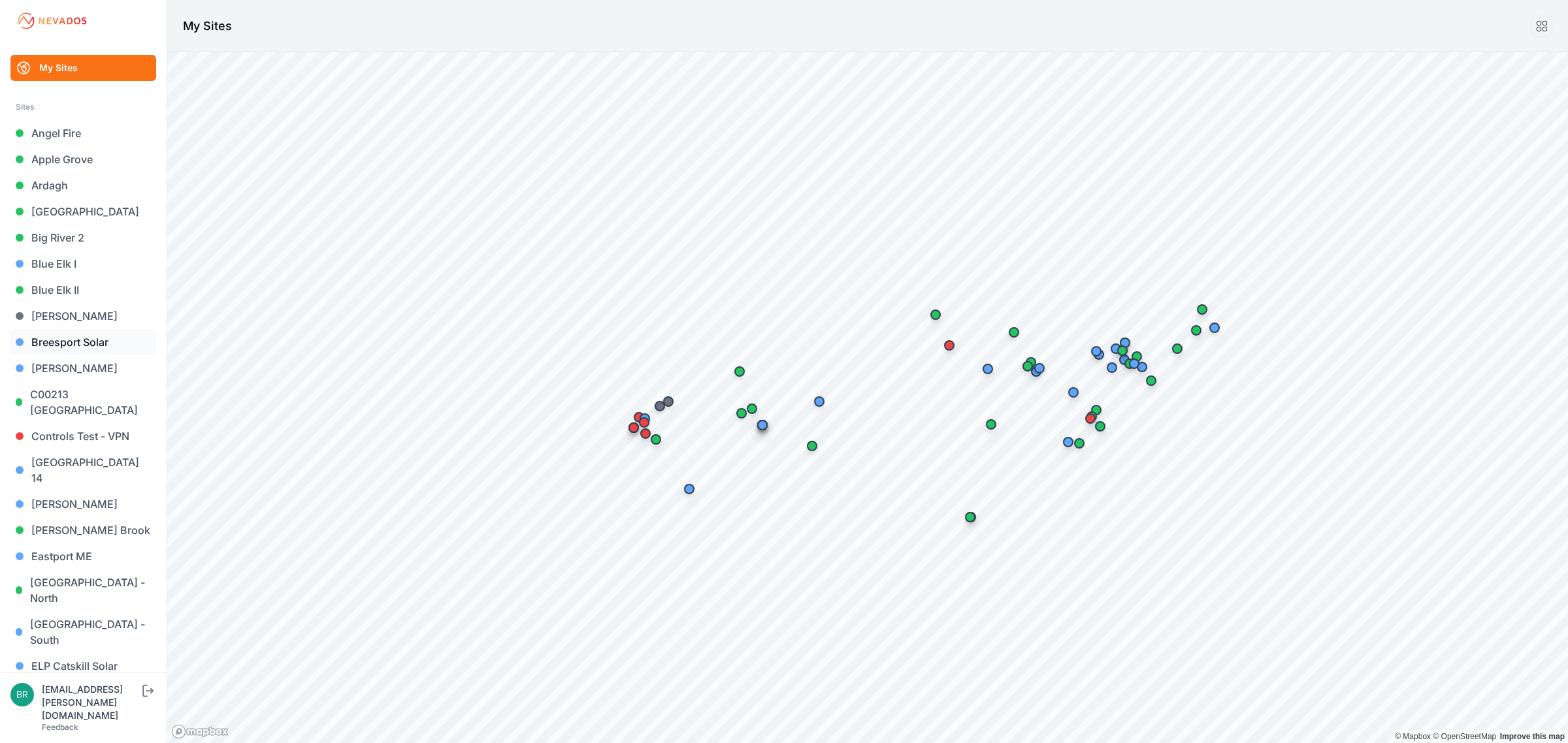
click at [86, 348] on link "Breesport Solar" at bounding box center [84, 342] width 146 height 26
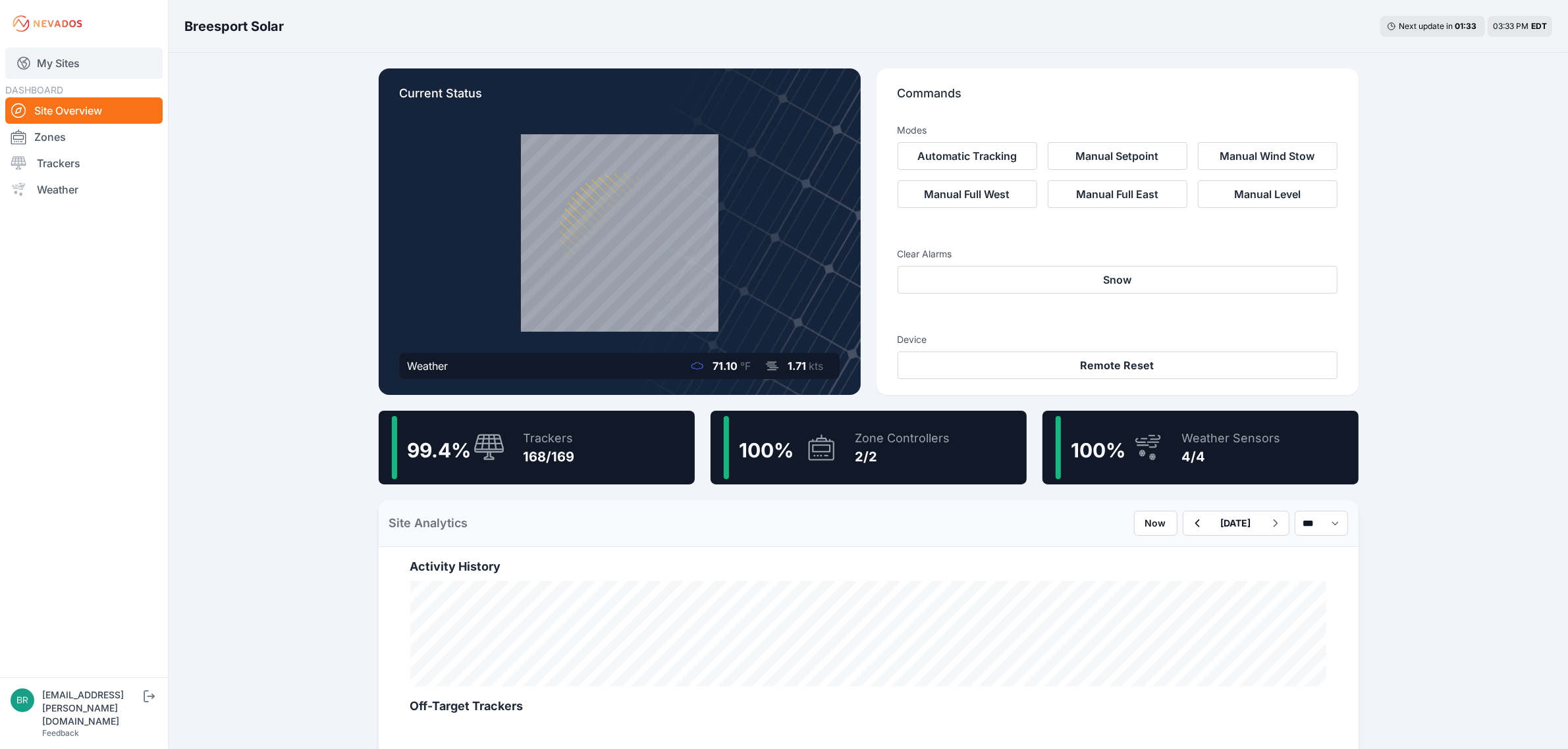
click at [122, 60] on link "My Sites" at bounding box center [84, 63] width 158 height 32
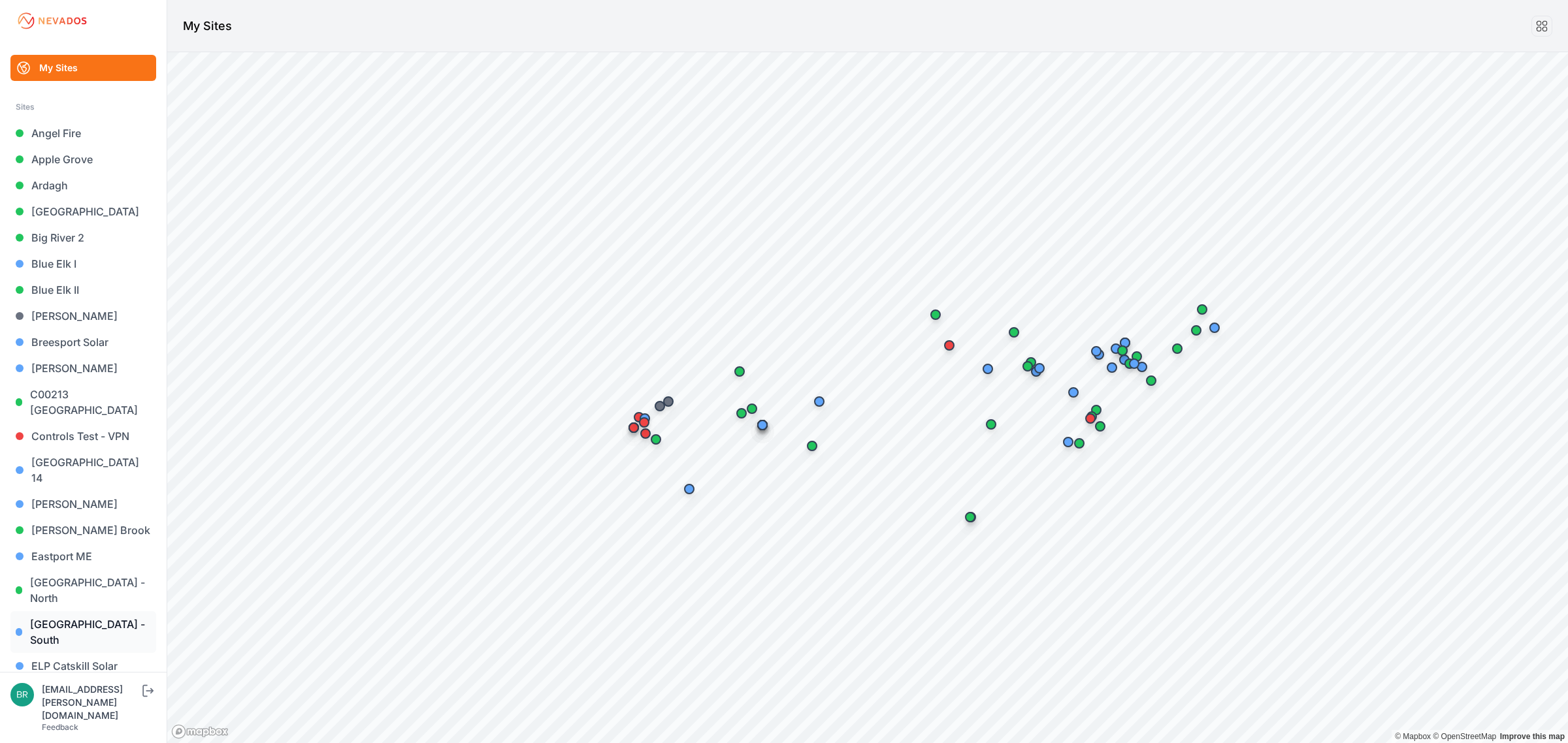
click at [99, 612] on link "[GEOGRAPHIC_DATA] - South" at bounding box center [84, 633] width 146 height 42
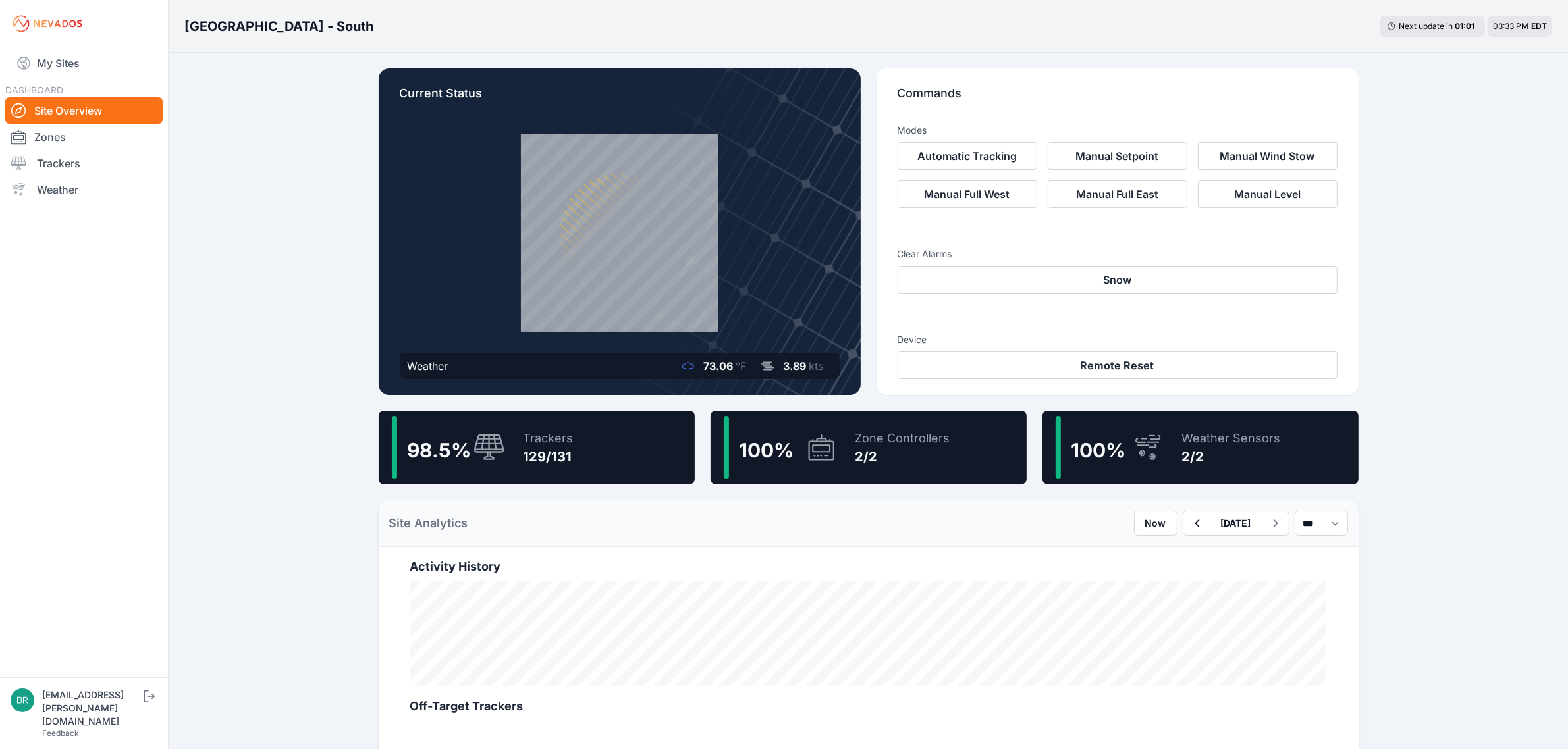
click at [542, 438] on div "Trackers" at bounding box center [549, 438] width 50 height 18
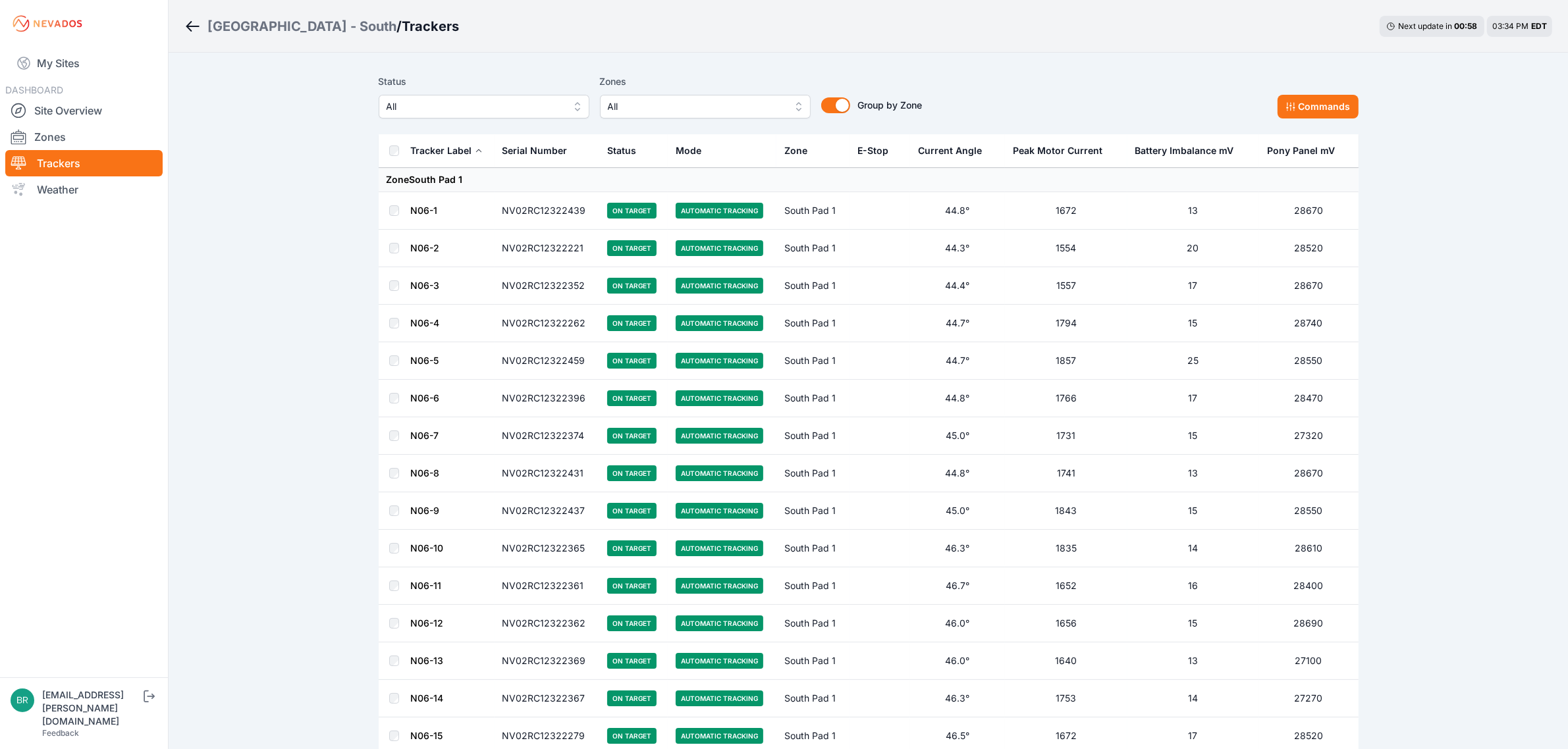
click at [548, 117] on button "All" at bounding box center [484, 107] width 211 height 24
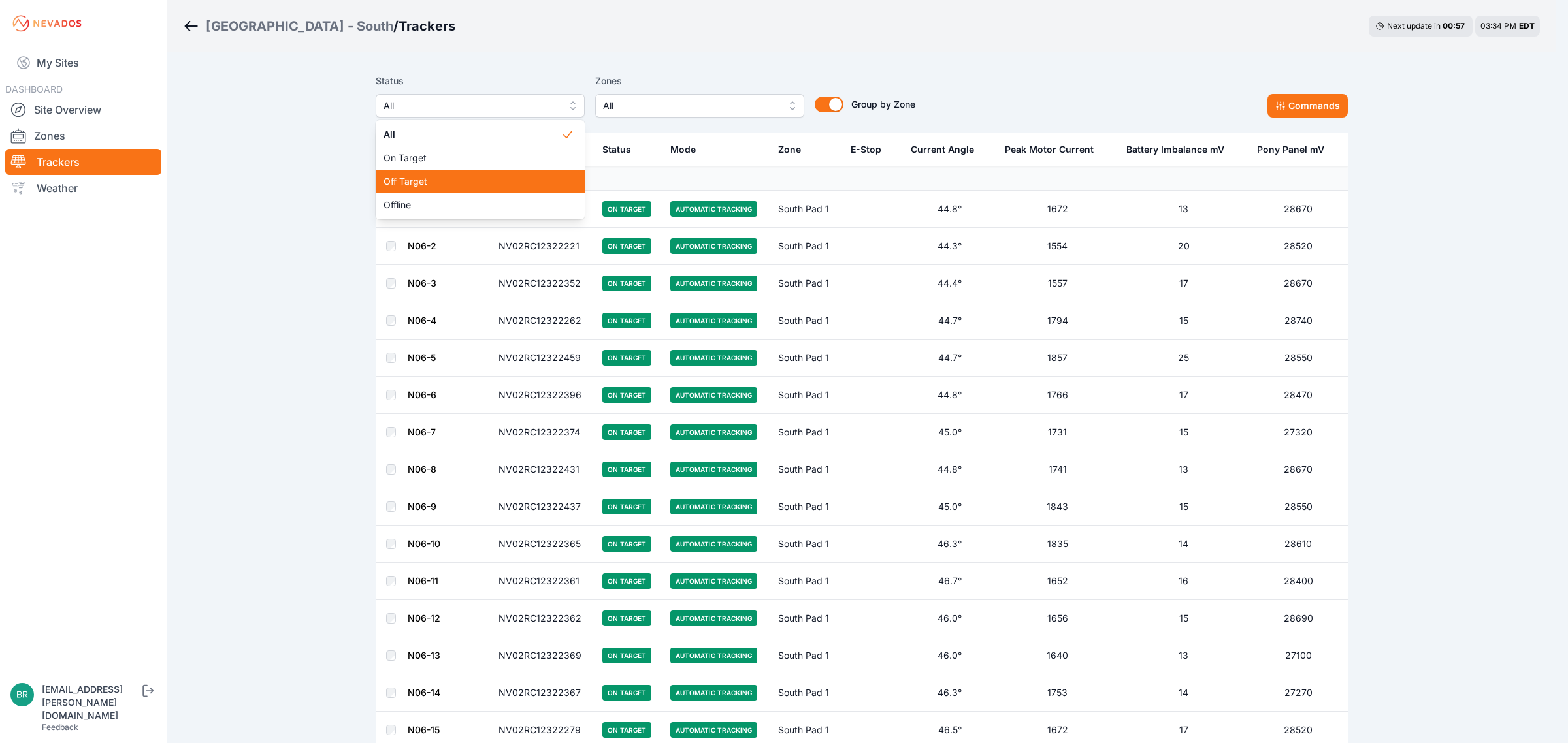
click at [478, 183] on span "Off Target" at bounding box center [472, 181] width 178 height 13
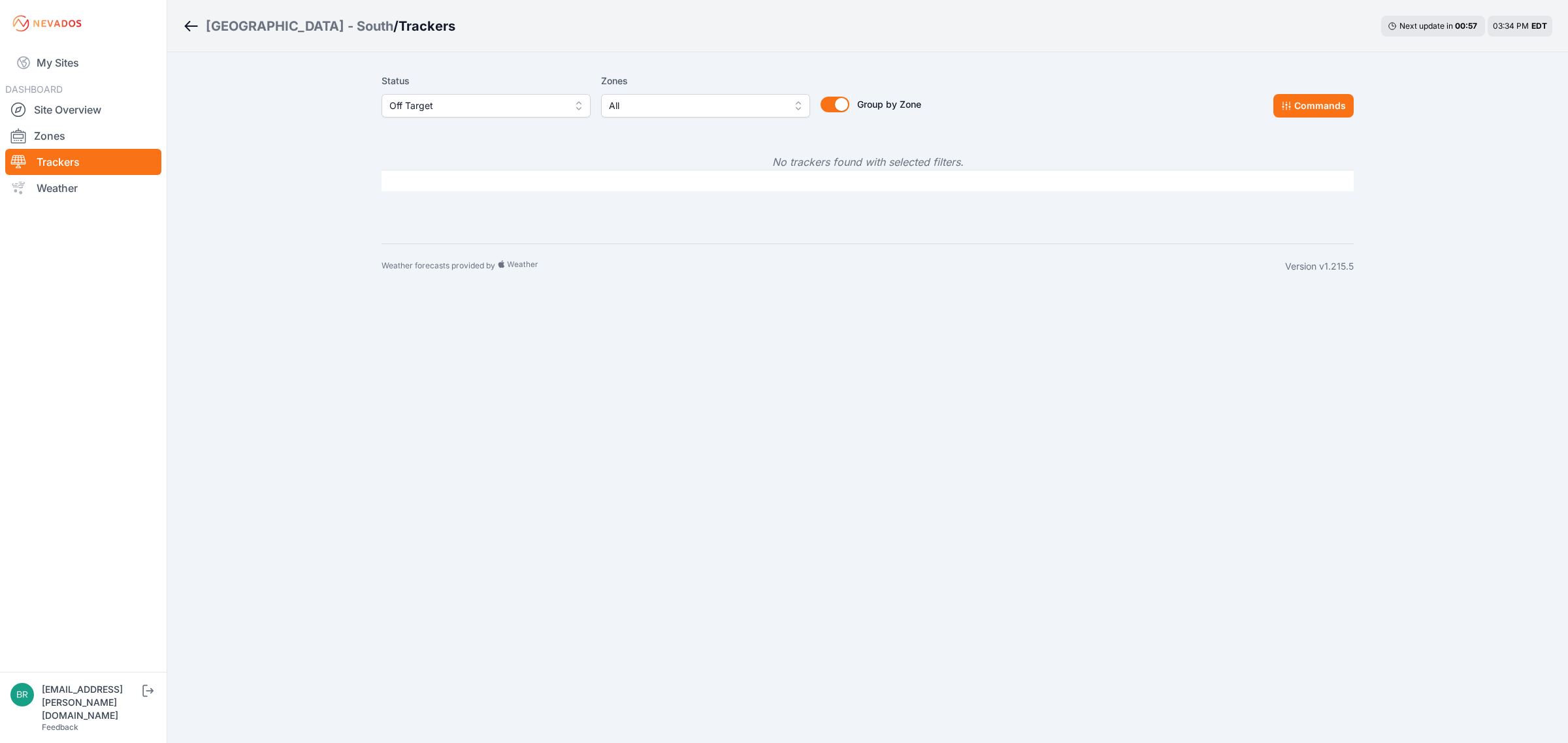
click at [471, 108] on span "Off Target" at bounding box center [477, 105] width 175 height 15
click at [449, 201] on span "Offline" at bounding box center [478, 205] width 178 height 13
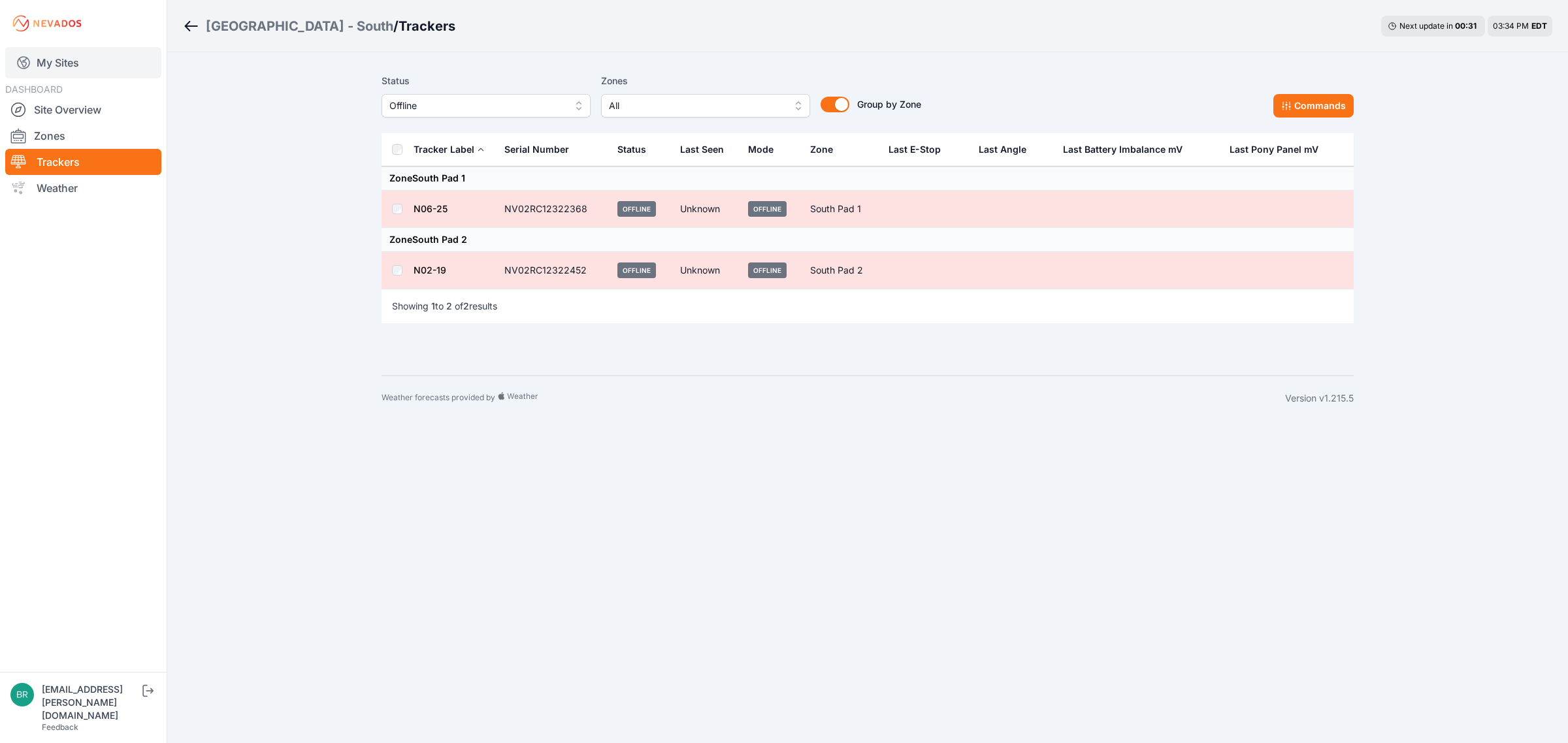
click at [67, 76] on link "My Sites" at bounding box center [84, 63] width 156 height 32
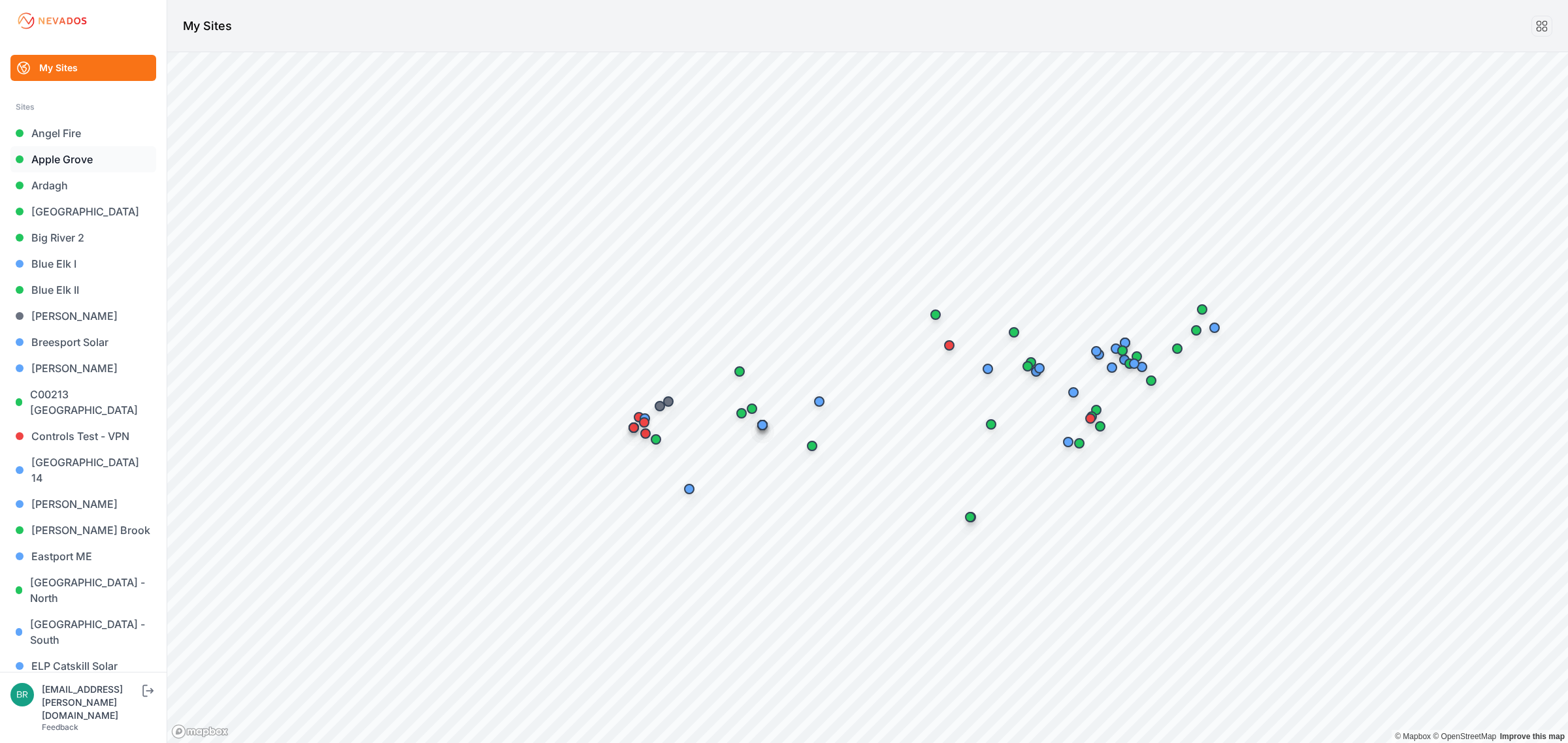
click at [80, 151] on link "Apple Grove" at bounding box center [84, 159] width 146 height 26
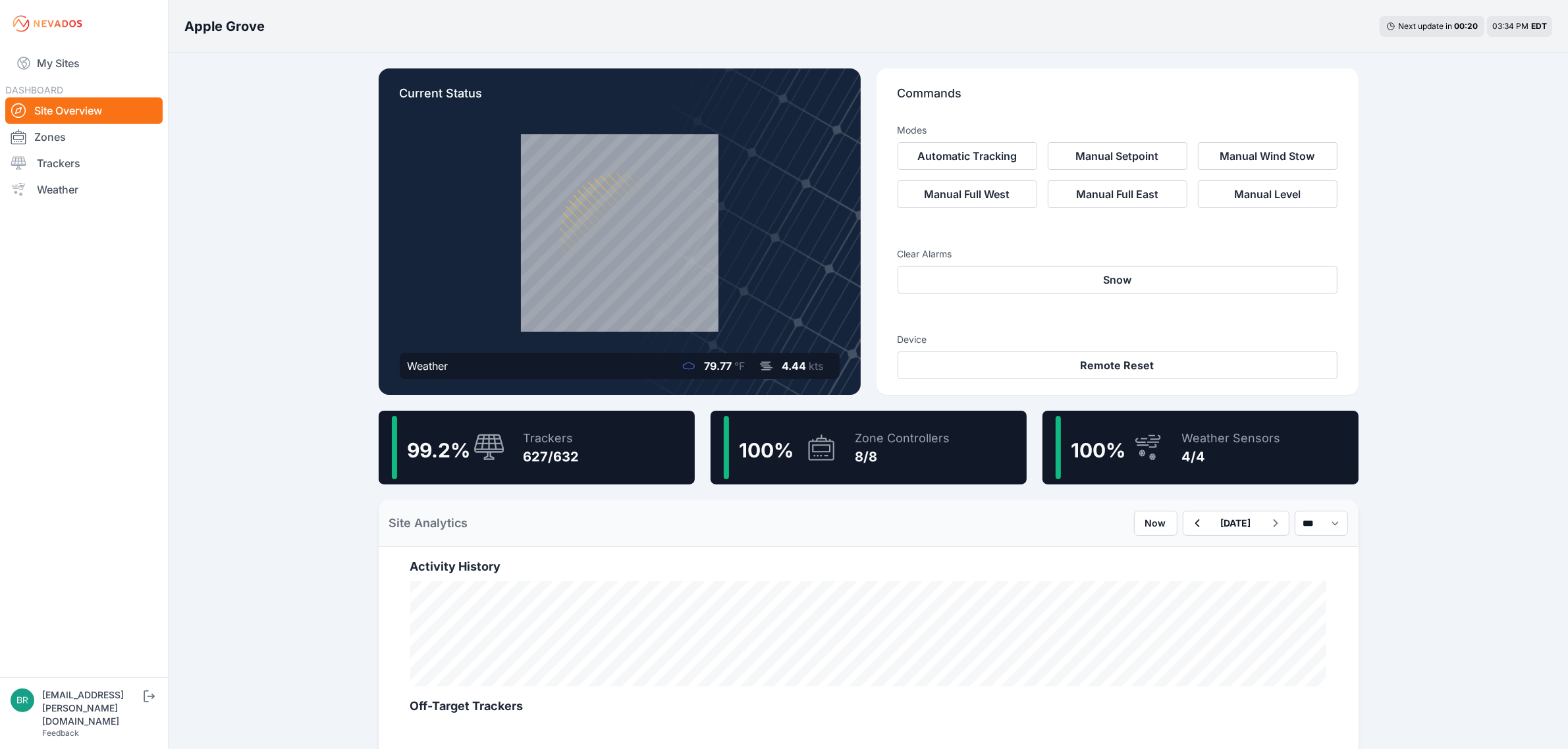
click at [529, 452] on div "627/632" at bounding box center [551, 456] width 56 height 18
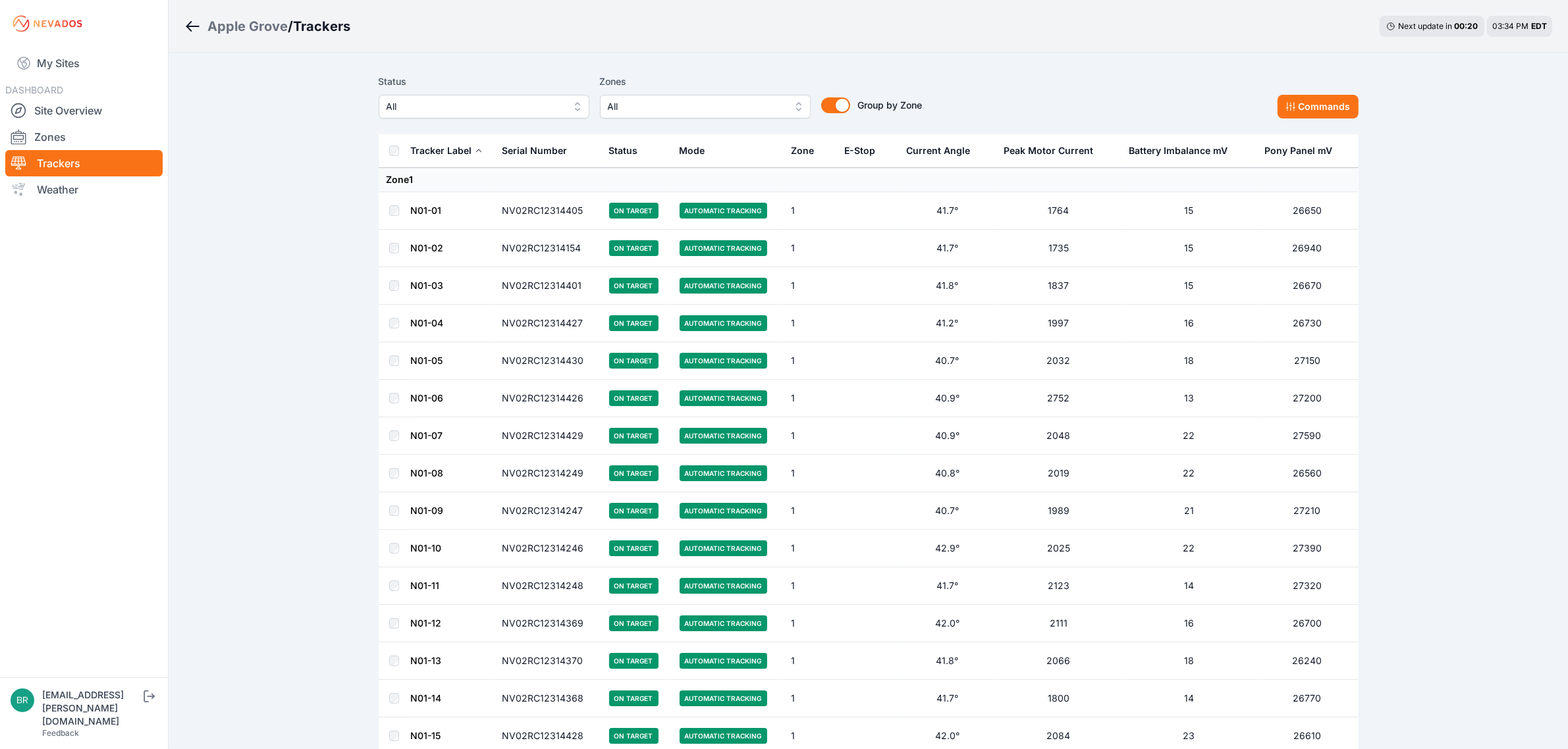
click at [458, 99] on span "All" at bounding box center [475, 106] width 177 height 16
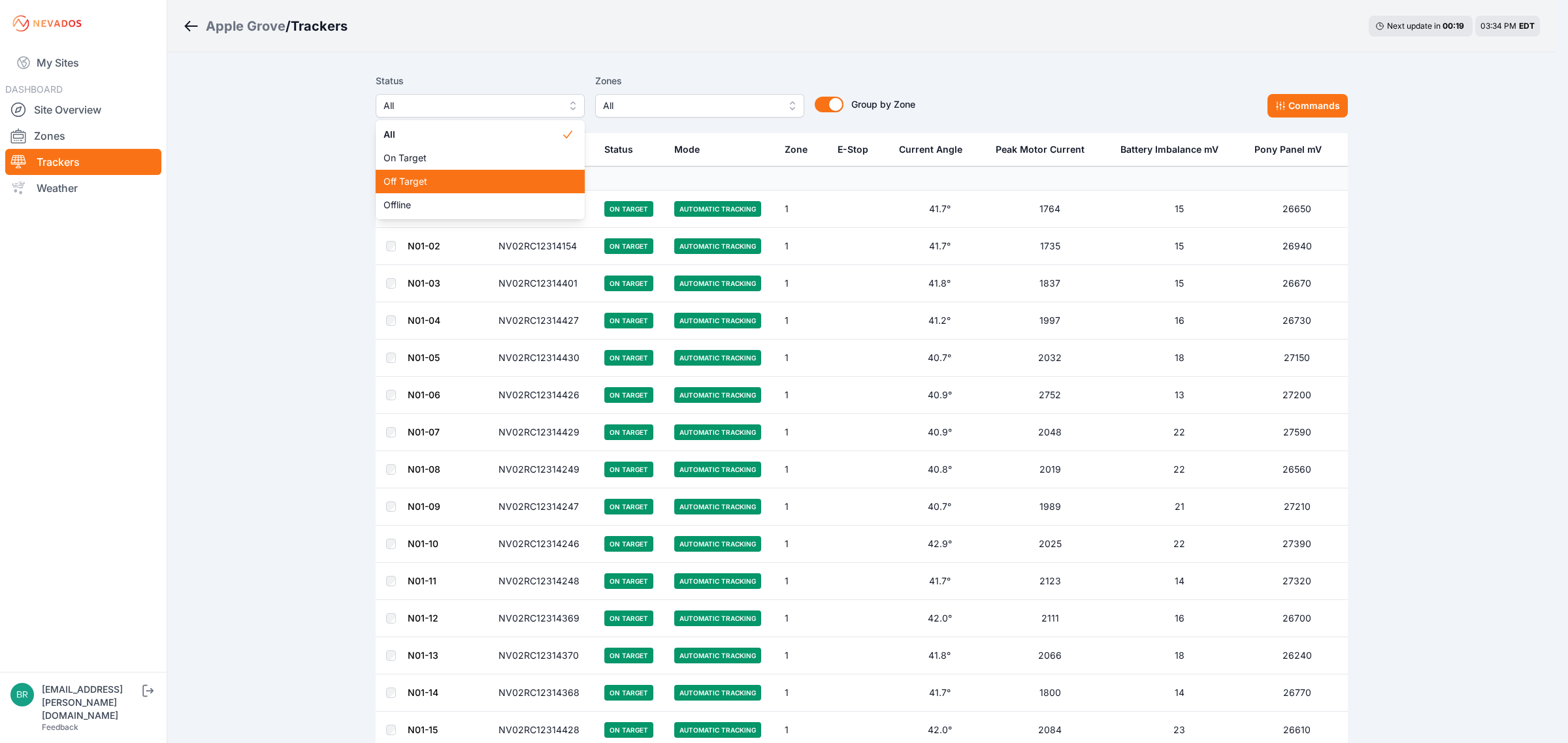
click at [432, 197] on div "Offline" at bounding box center [480, 205] width 209 height 24
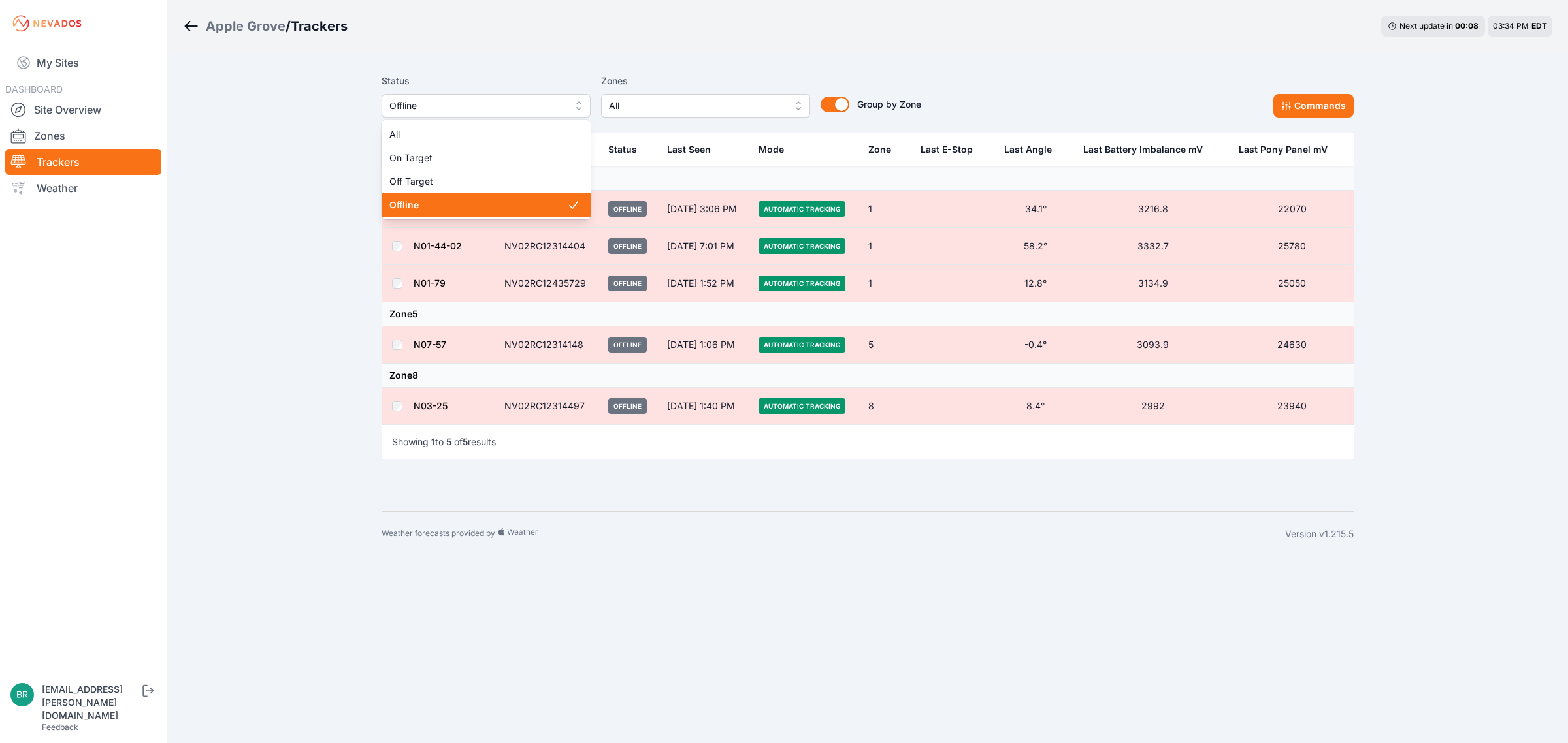
click at [499, 115] on button "Offline" at bounding box center [486, 106] width 209 height 24
click at [458, 180] on span "Off Target" at bounding box center [478, 181] width 178 height 13
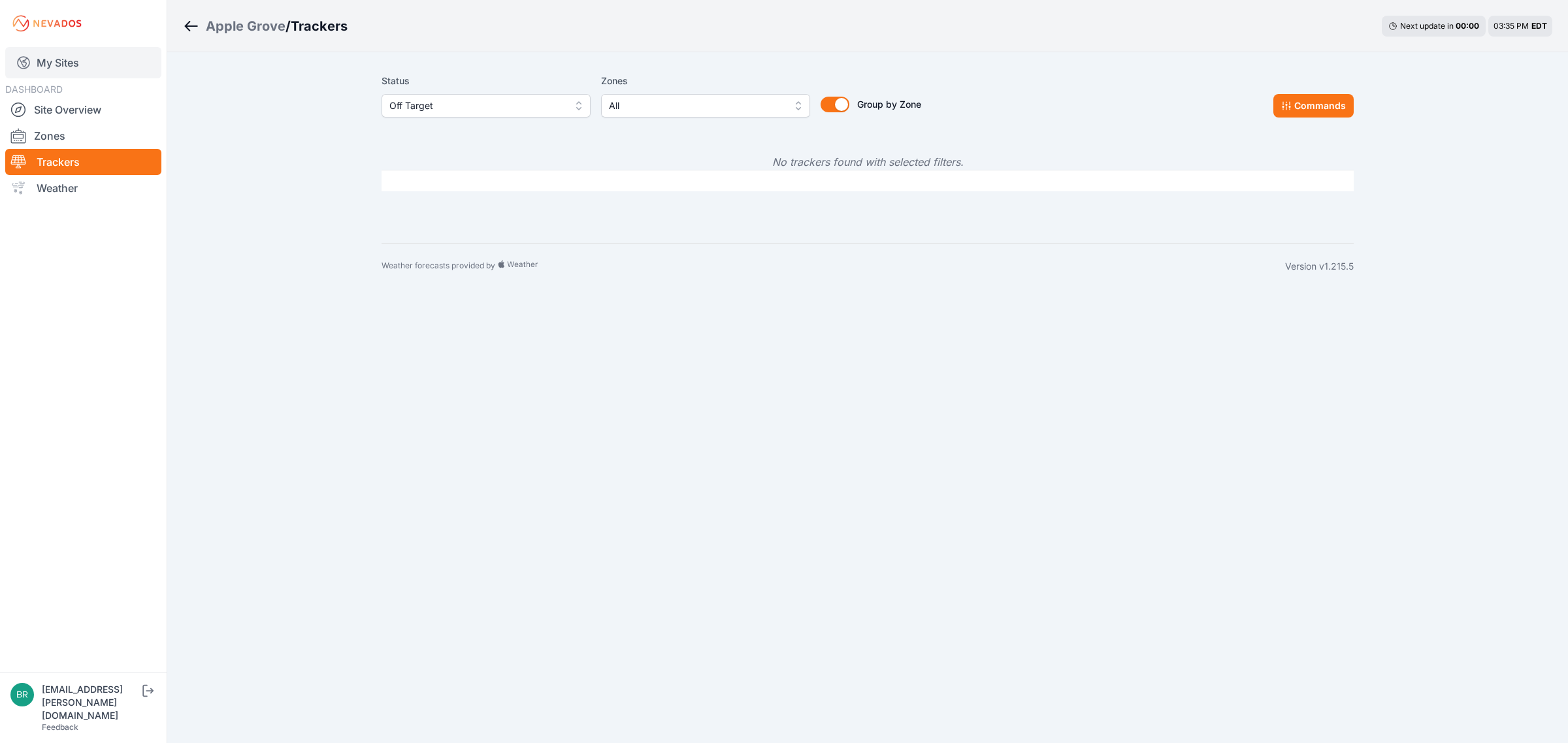
click at [89, 51] on link "My Sites" at bounding box center [84, 63] width 156 height 32
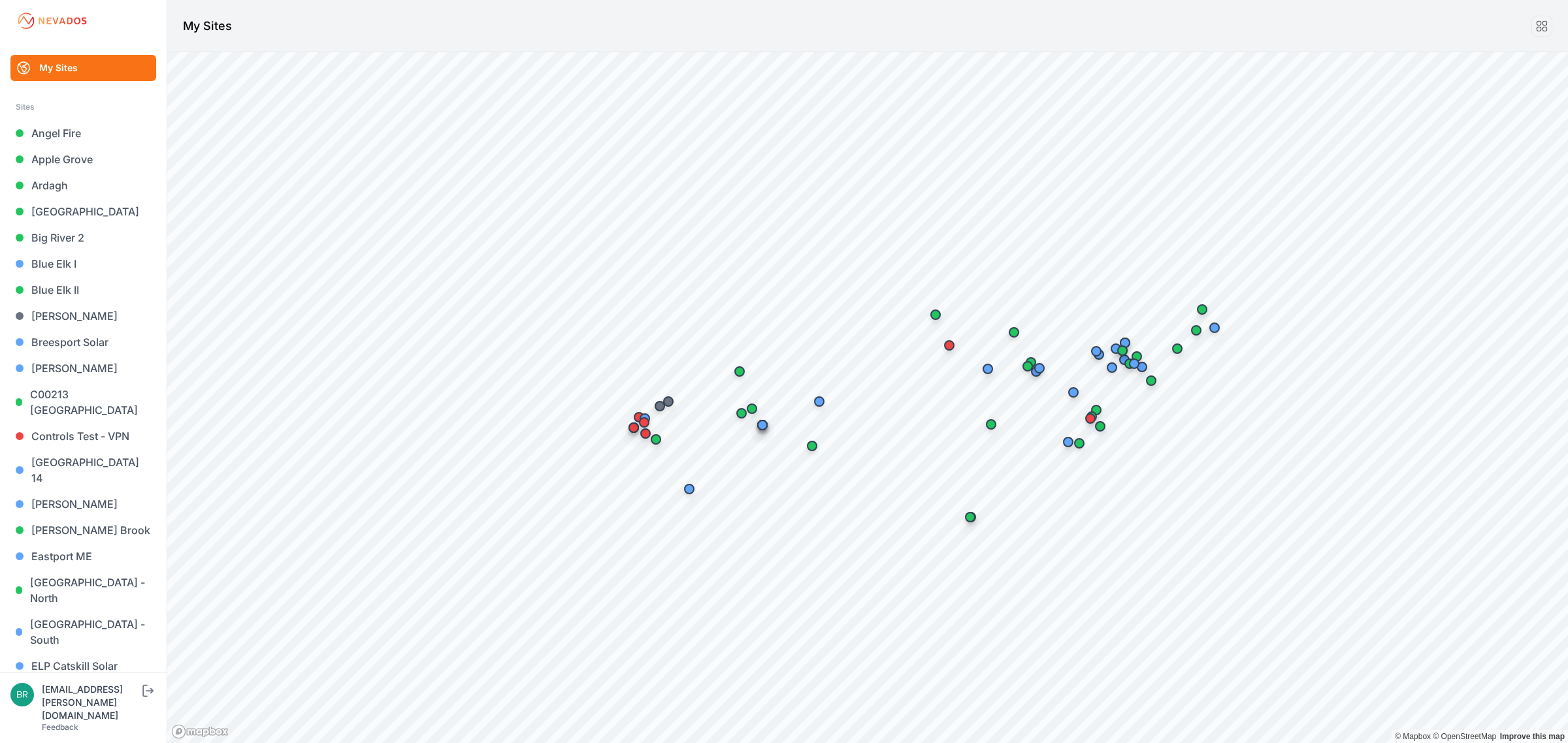
click at [115, 679] on link "Endless Caverns" at bounding box center [84, 692] width 146 height 26
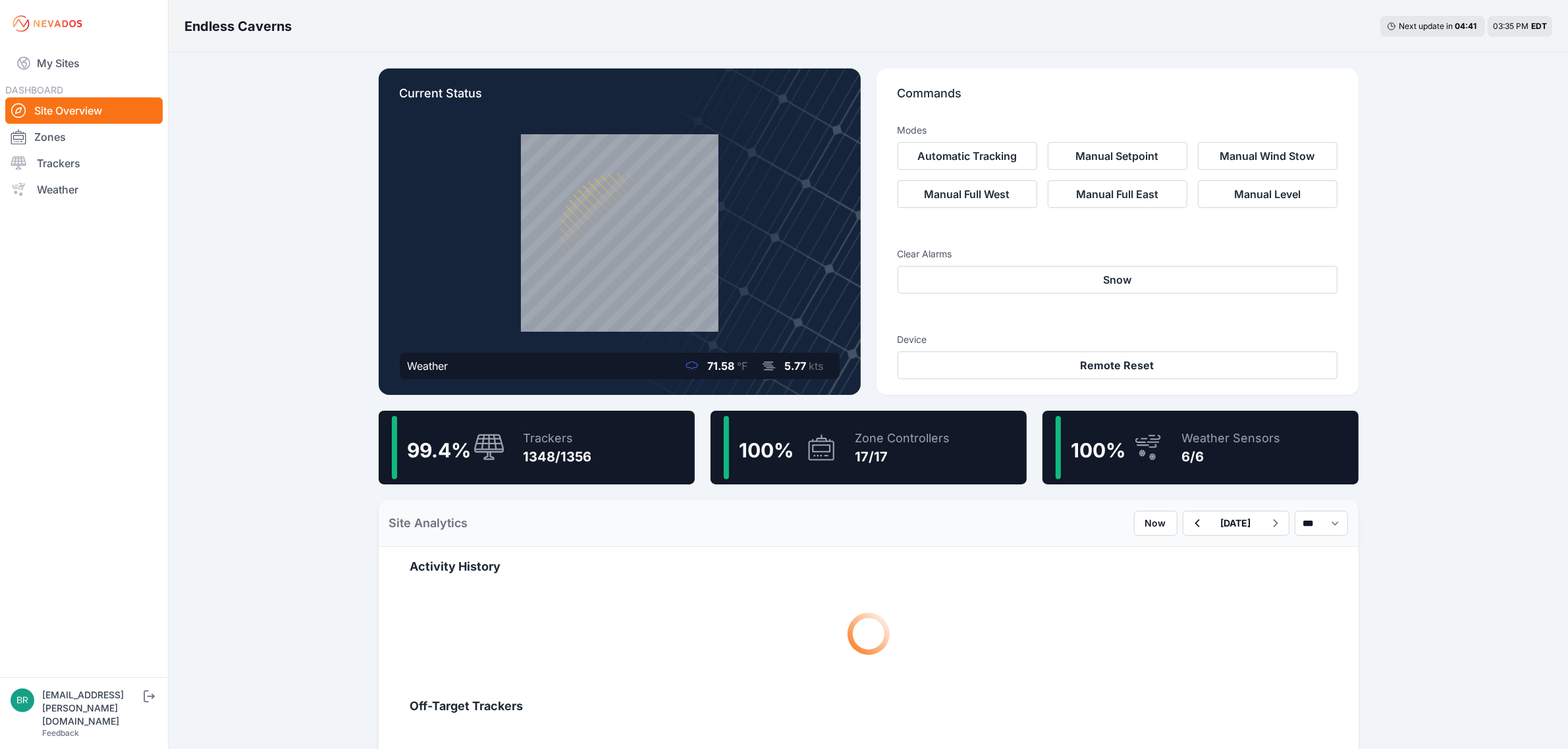
click at [581, 431] on div "Trackers" at bounding box center [558, 438] width 69 height 18
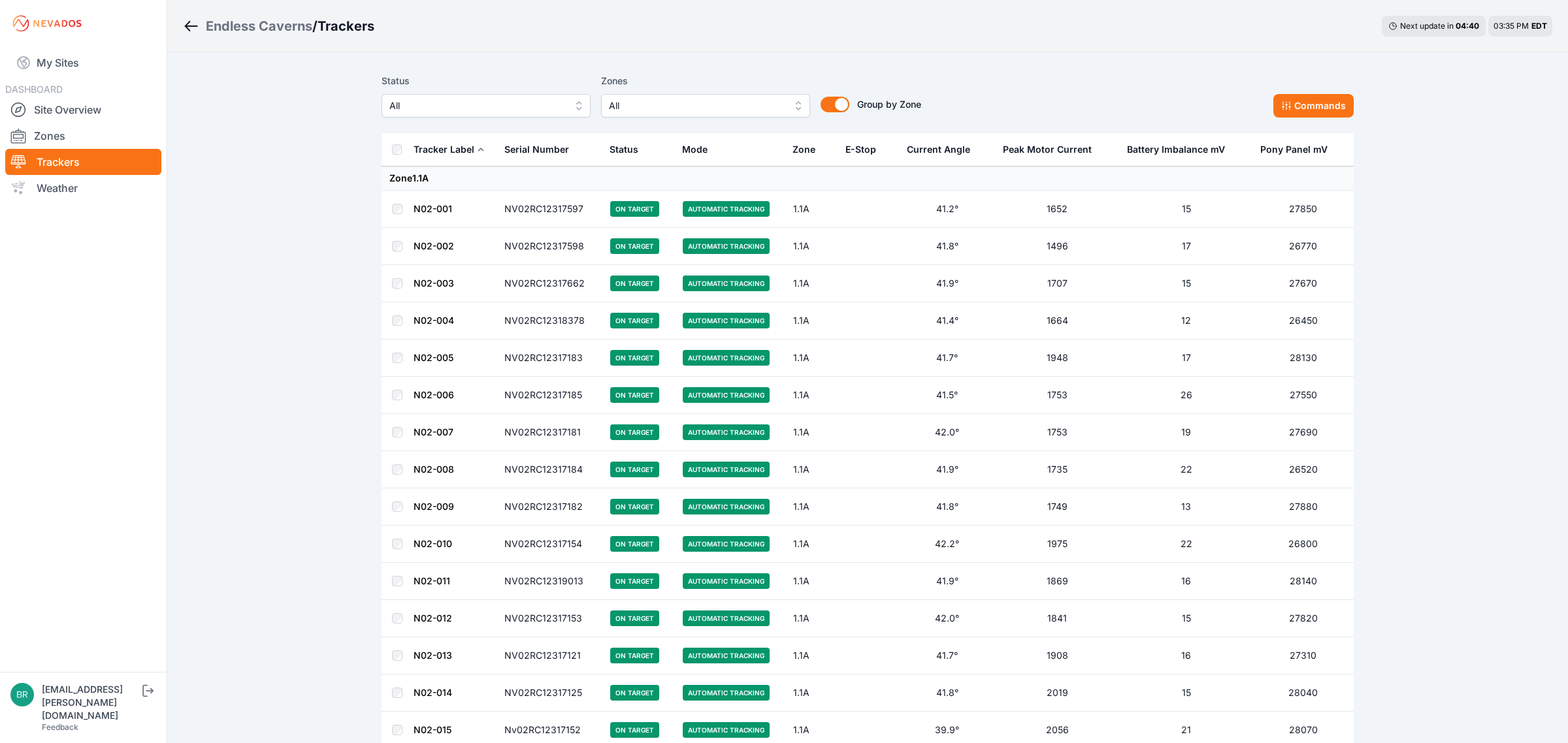
click at [478, 115] on button "All" at bounding box center [486, 106] width 209 height 24
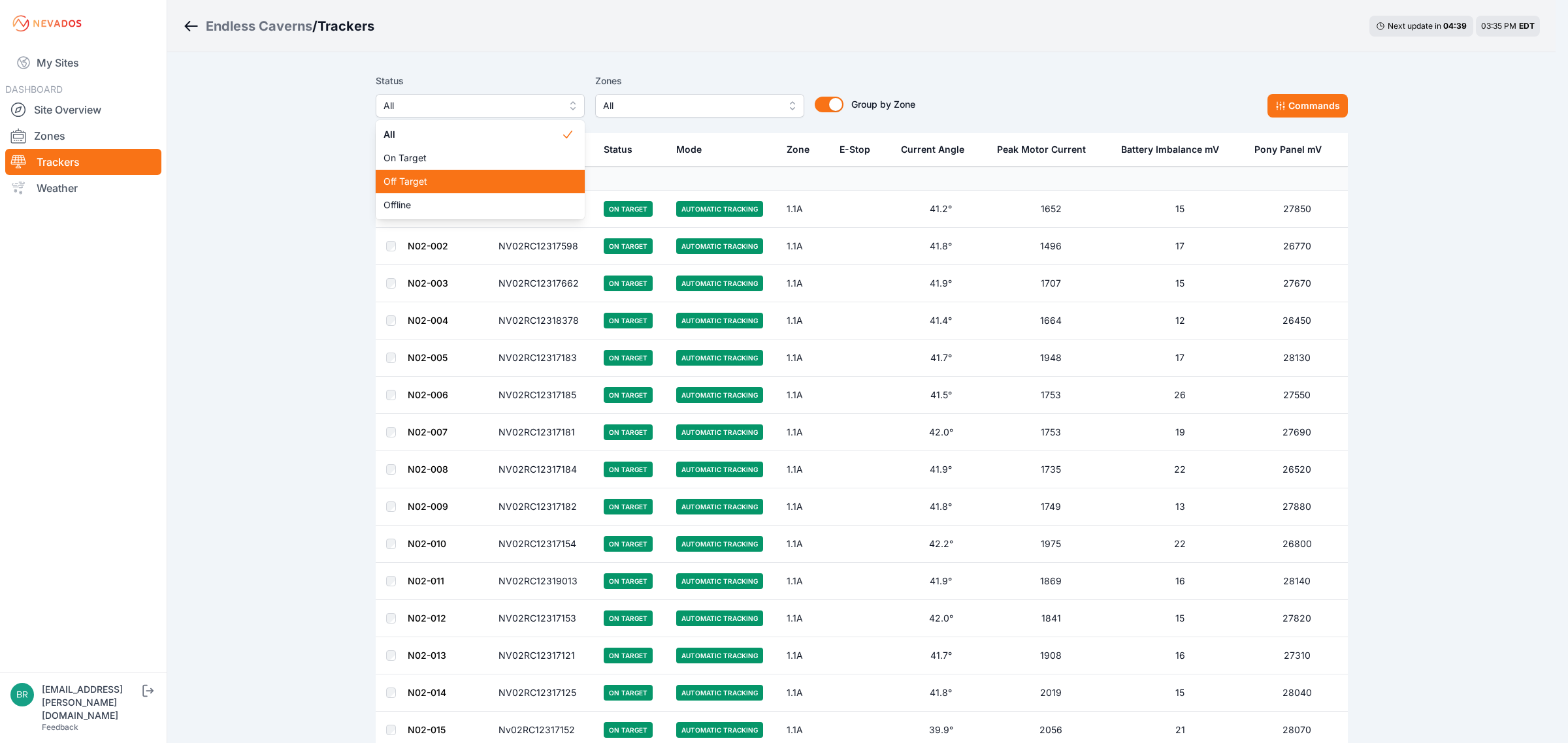
click at [449, 187] on span "Off Target" at bounding box center [472, 181] width 178 height 13
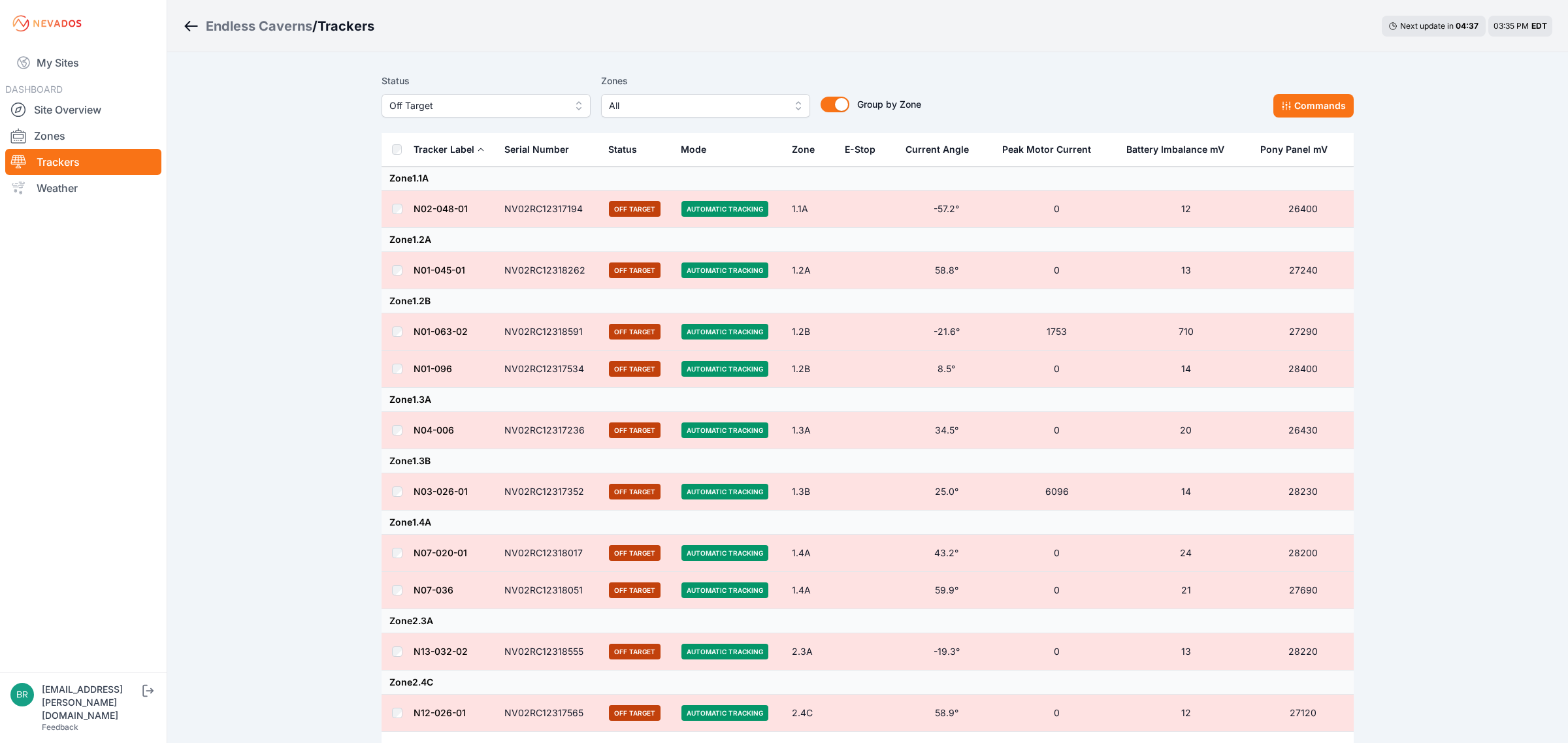
click at [462, 104] on span "Off Target" at bounding box center [477, 105] width 175 height 15
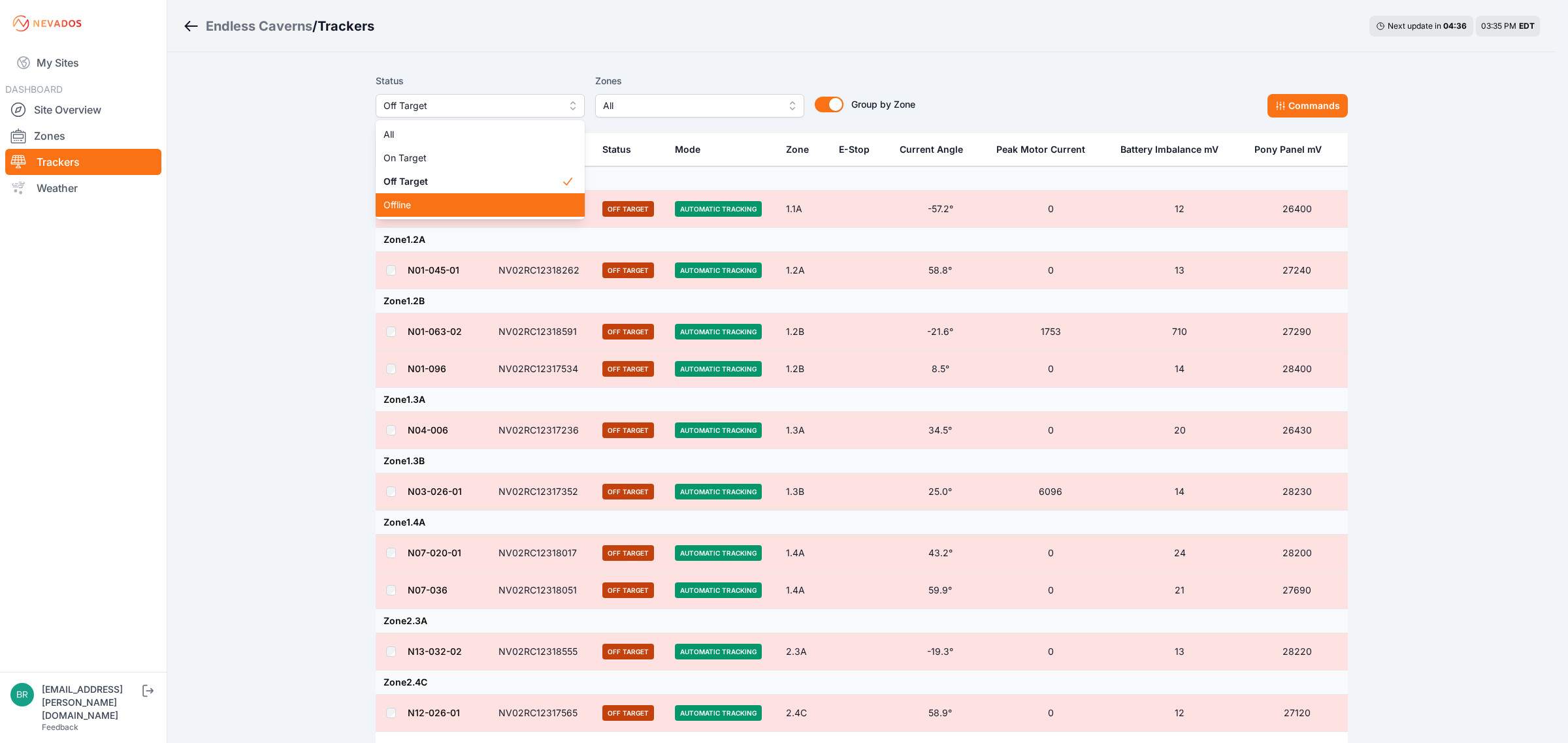
click at [452, 201] on span "Offline" at bounding box center [472, 205] width 178 height 13
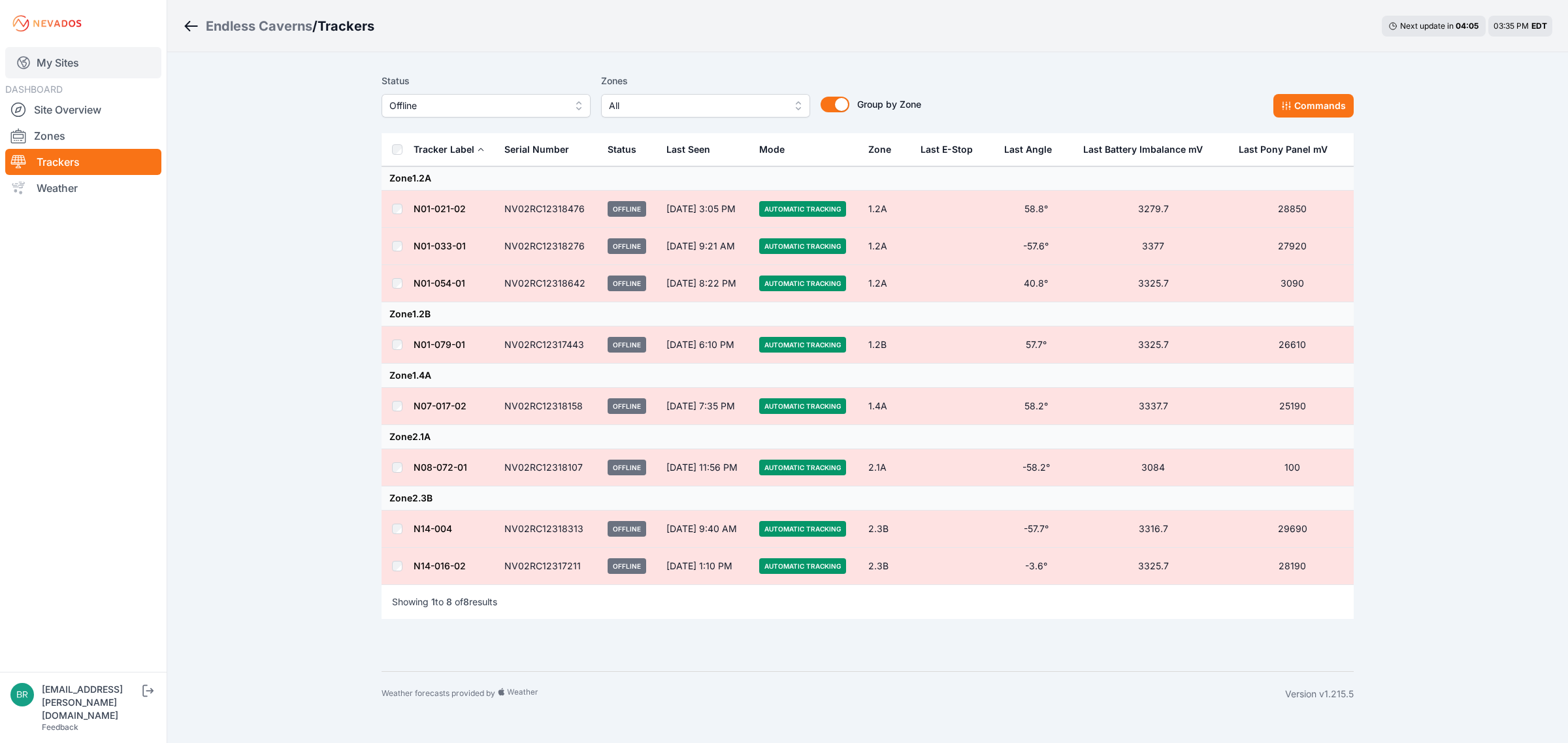
click at [98, 59] on link "My Sites" at bounding box center [84, 63] width 156 height 32
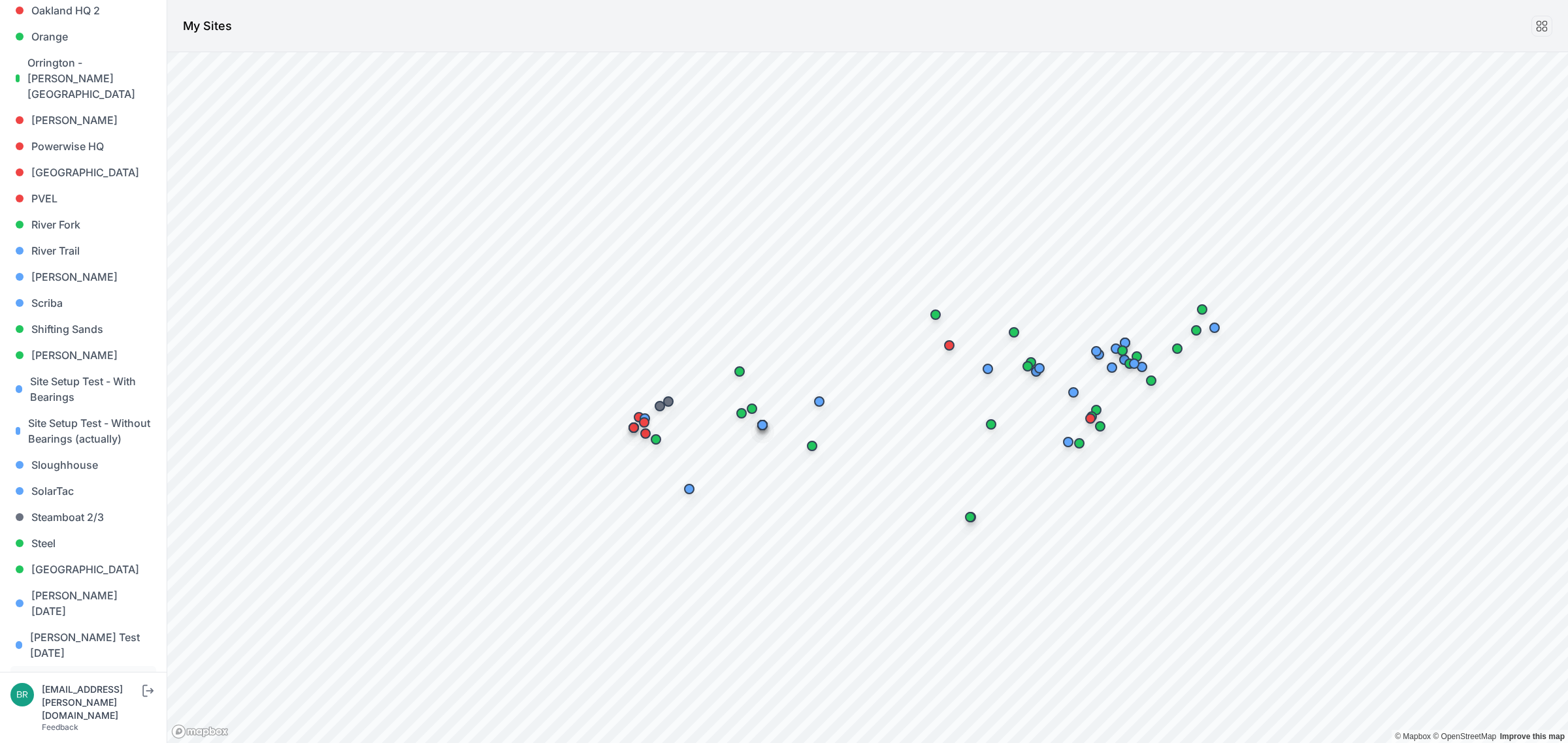
scroll to position [1113, 0]
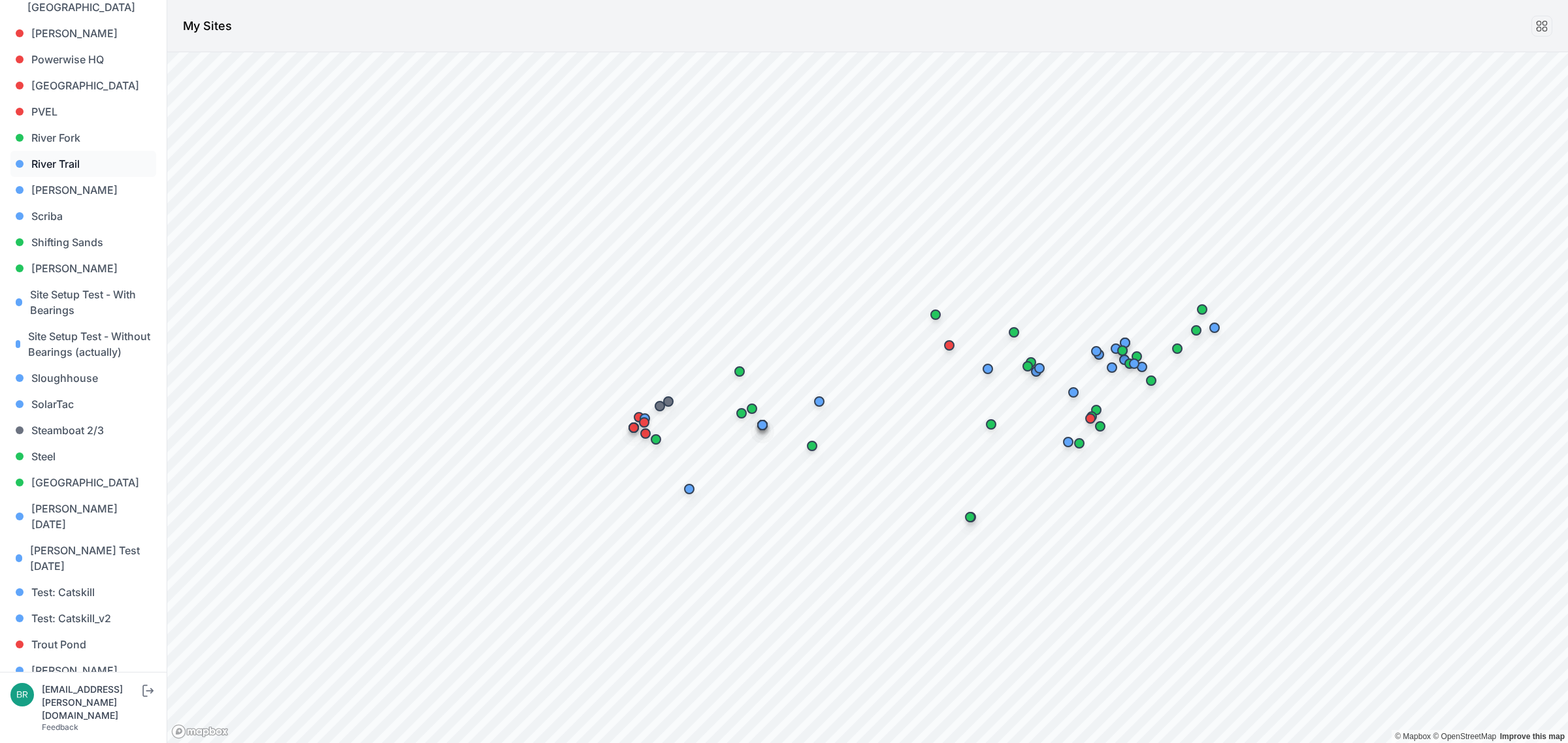
click at [90, 151] on link "River Trail" at bounding box center [84, 164] width 146 height 26
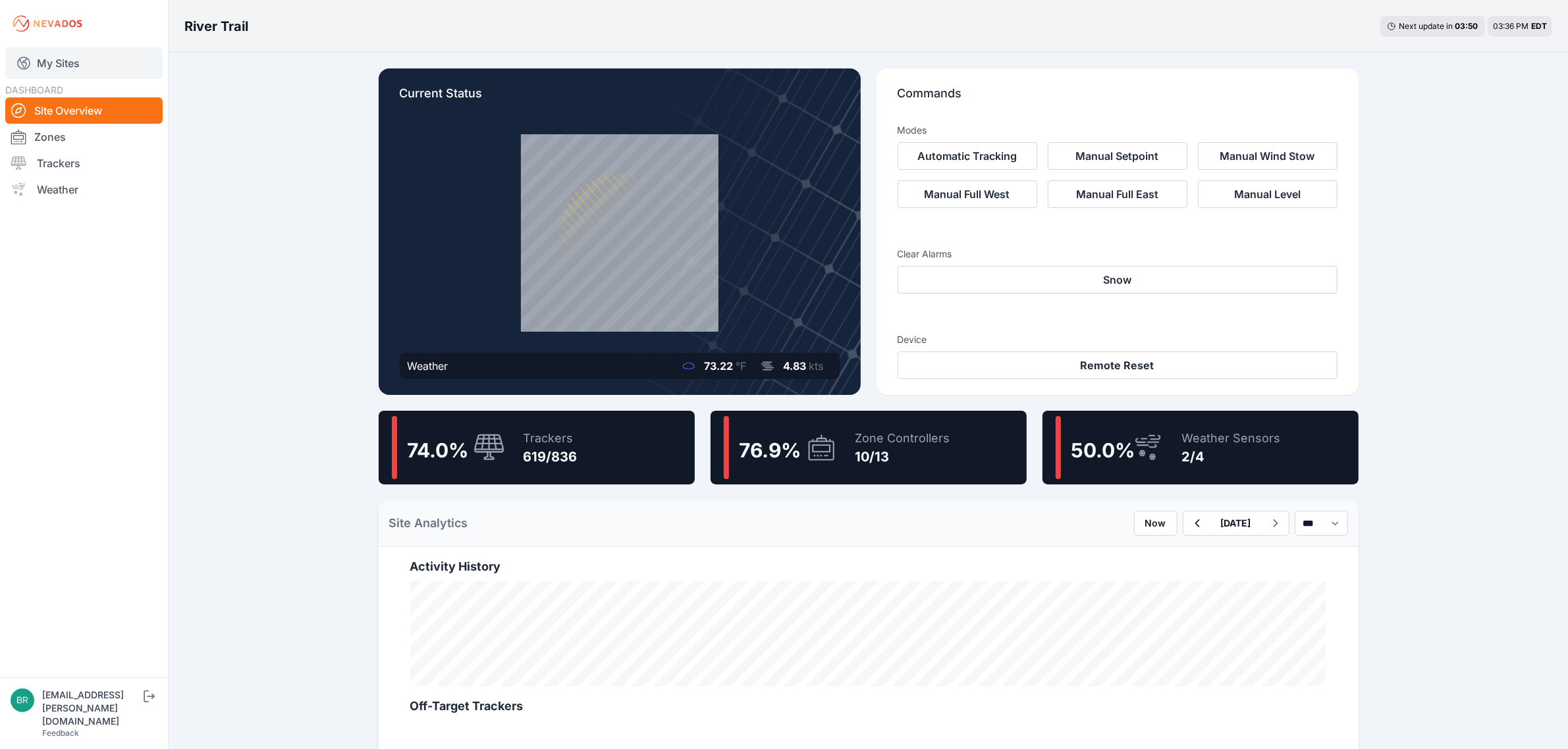
click at [67, 54] on link "My Sites" at bounding box center [84, 63] width 158 height 32
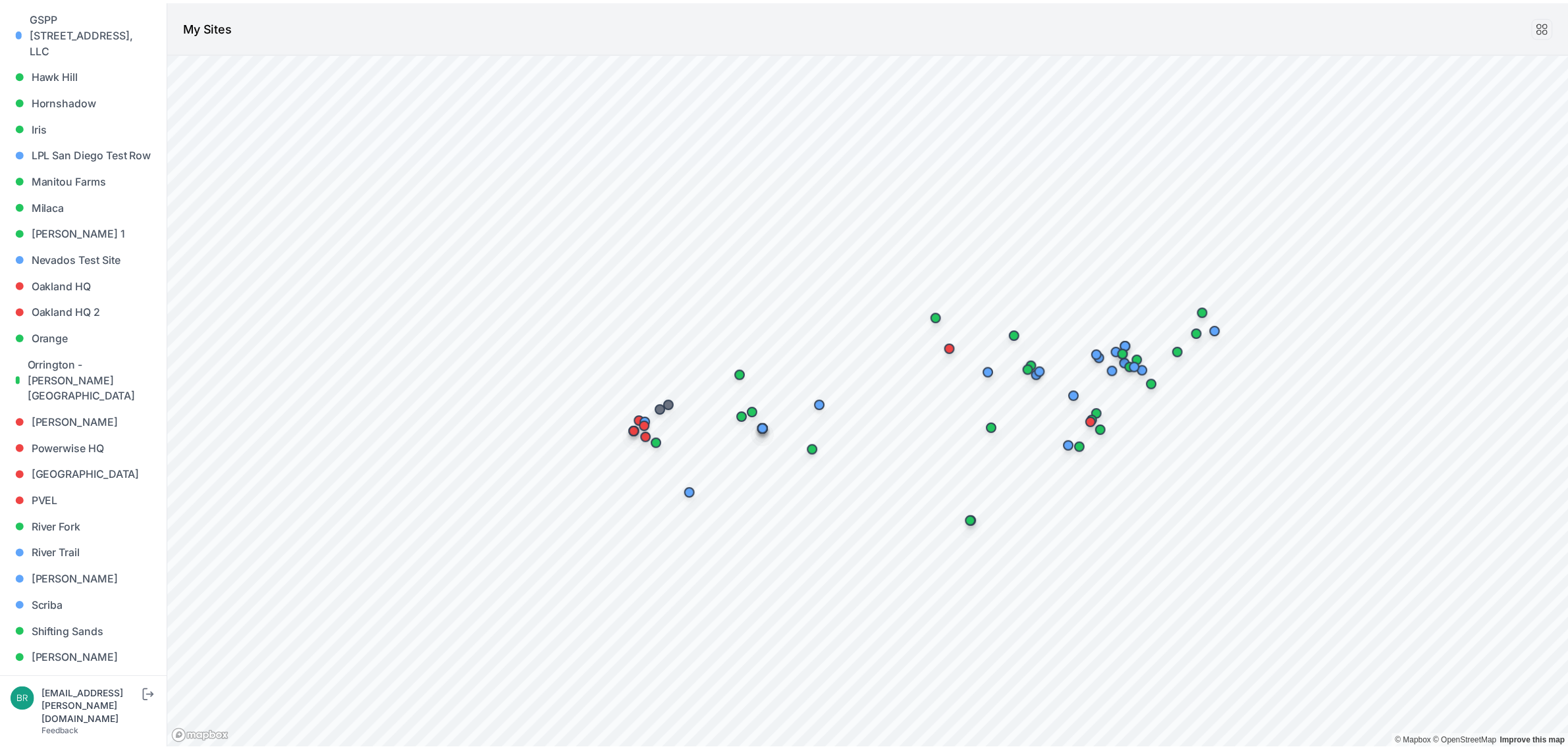
scroll to position [1122, 0]
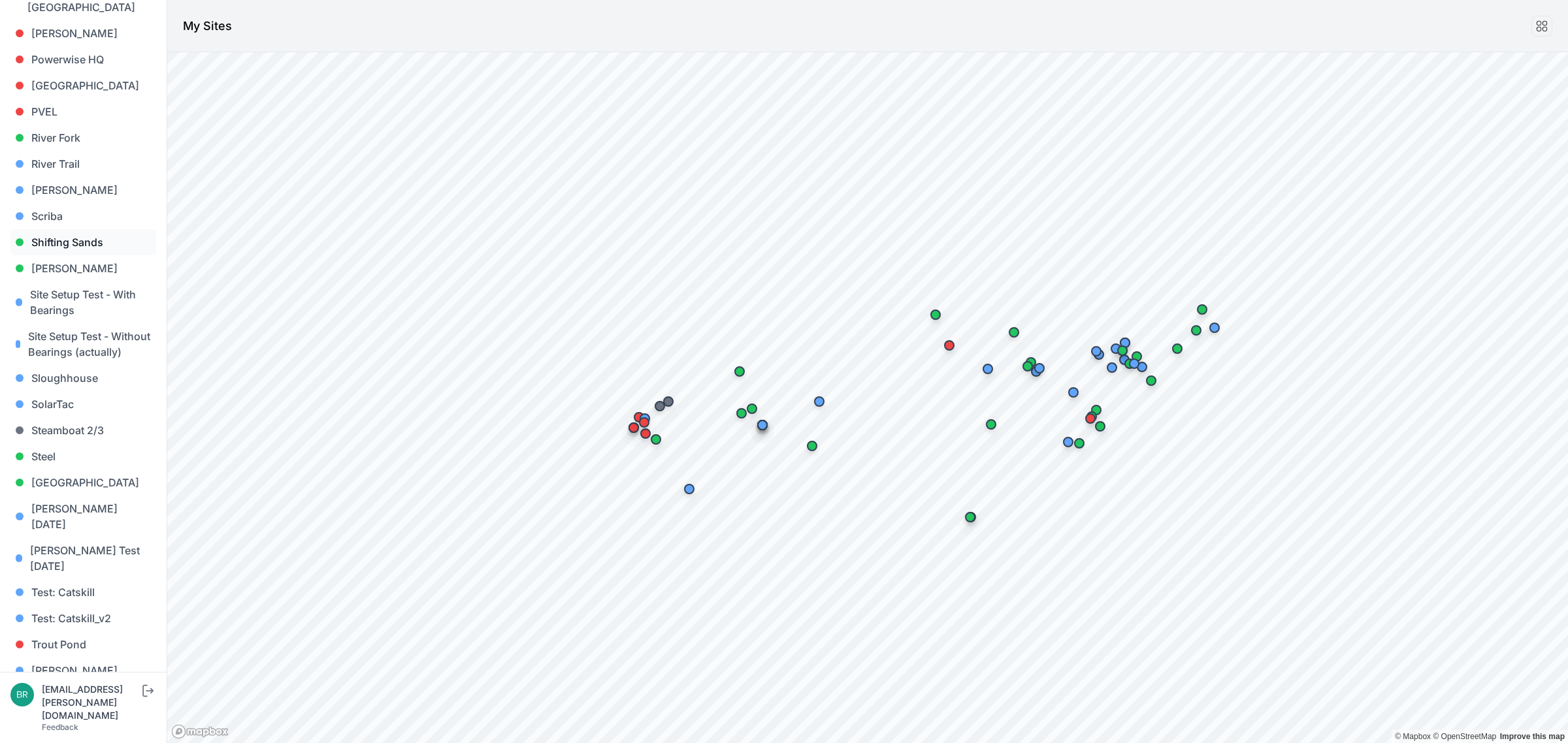
click at [88, 229] on link "Shifting Sands" at bounding box center [84, 242] width 146 height 26
